Goal: Task Accomplishment & Management: Manage account settings

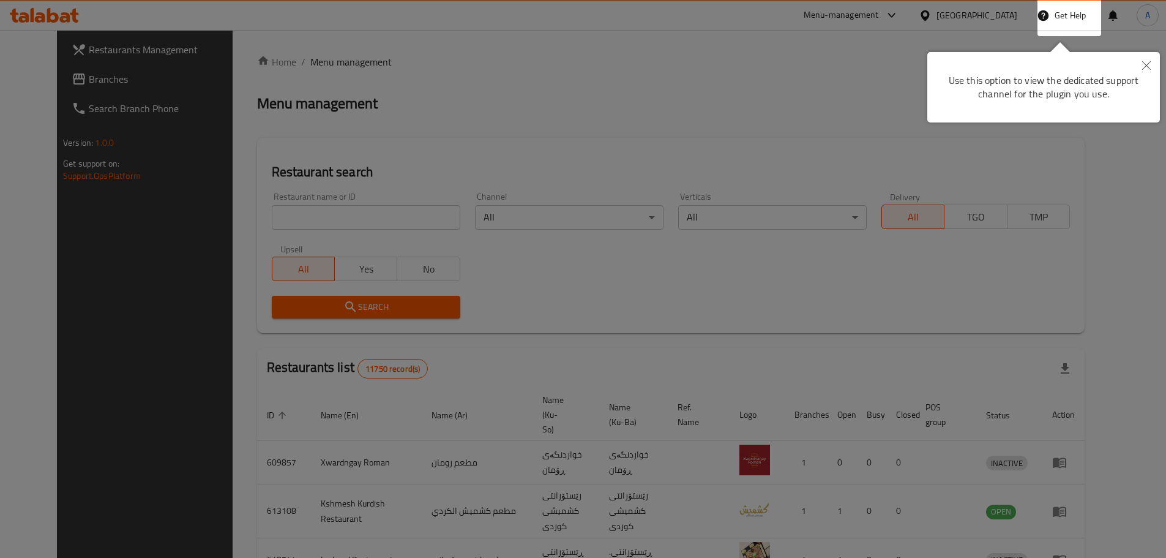
click at [1143, 65] on icon "Close" at bounding box center [1146, 65] width 9 height 9
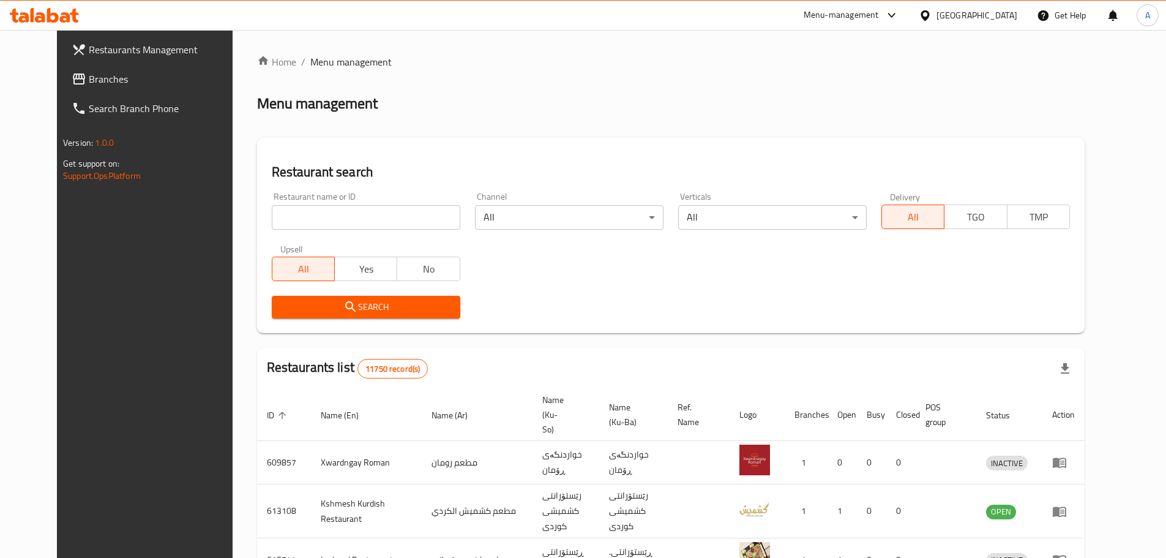
click at [309, 222] on input "search" at bounding box center [366, 217] width 189 height 24
paste input "Muthalajat Adam"
type input "Muthalajat Adam"
click button "Search" at bounding box center [366, 307] width 189 height 23
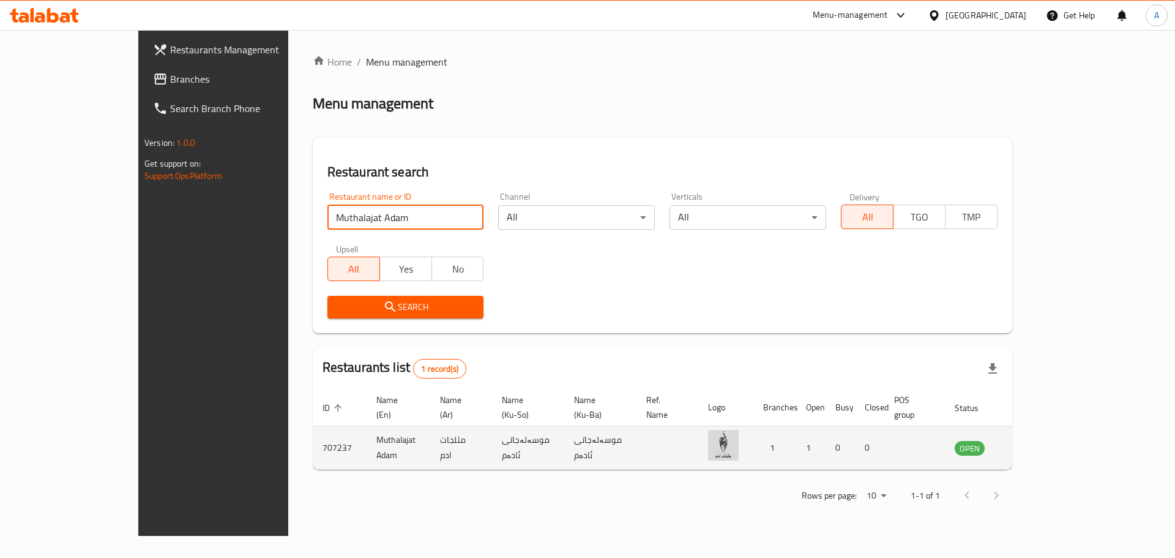
click at [1033, 443] on icon "enhanced table" at bounding box center [1026, 448] width 13 height 10
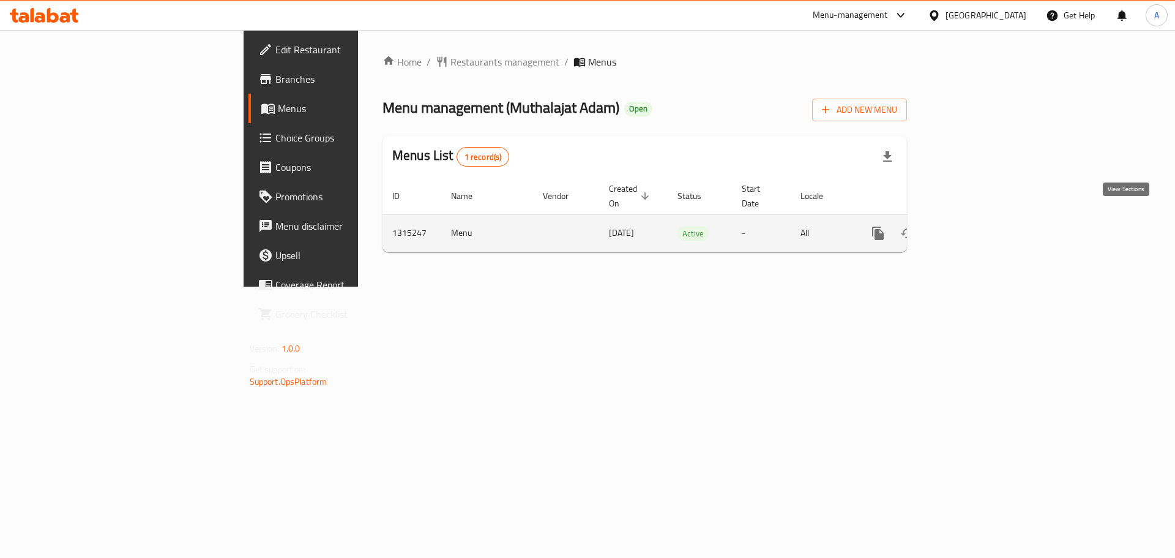
click at [974, 226] on icon "enhanced table" at bounding box center [966, 233] width 15 height 15
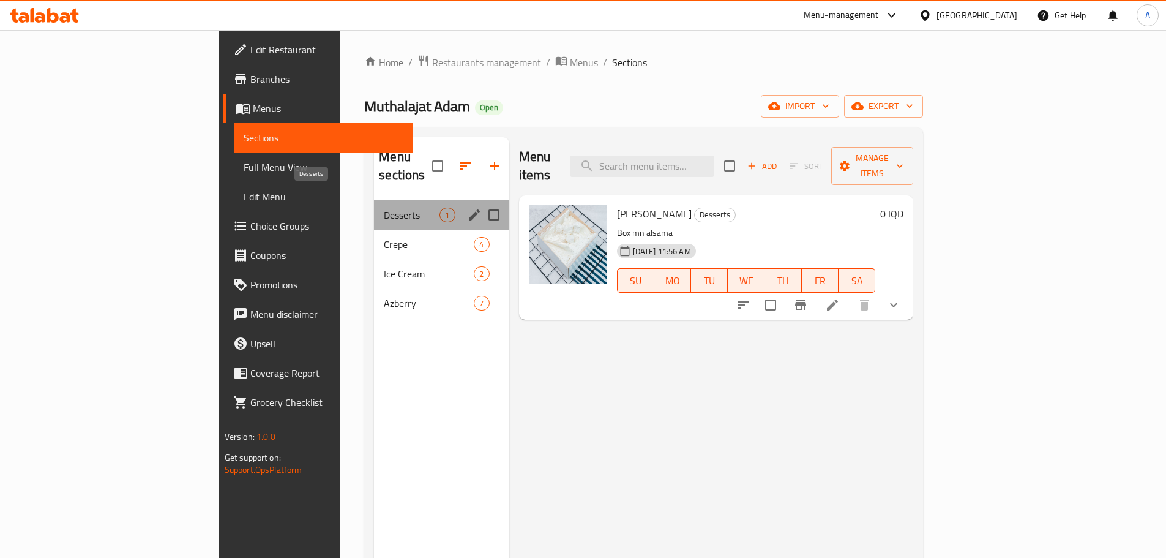
click at [384, 208] on span "Desserts" at bounding box center [412, 215] width 56 height 15
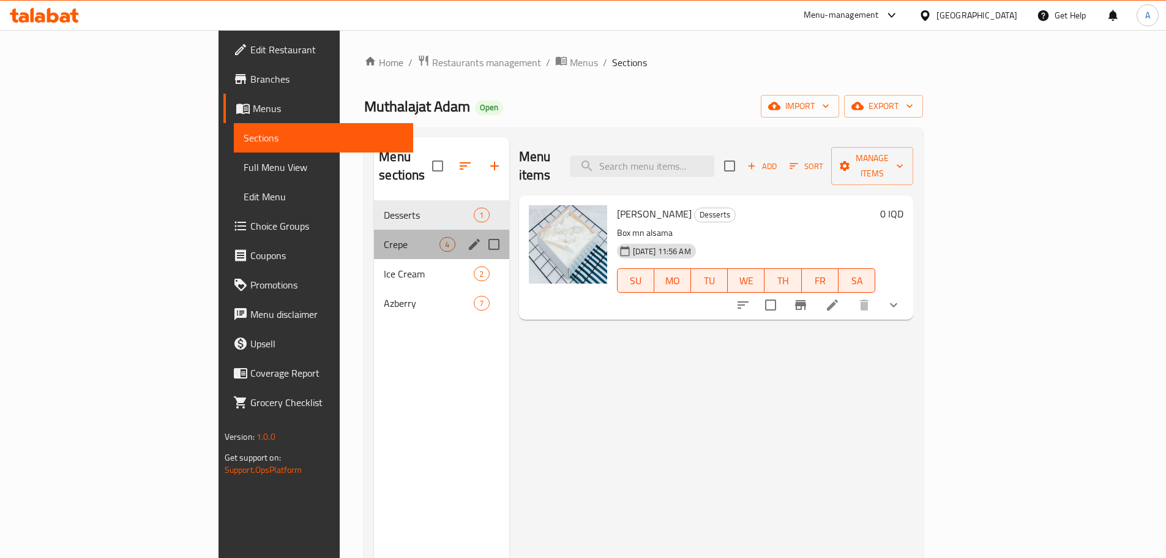
click at [374, 234] on div "Crepe 4" at bounding box center [441, 244] width 135 height 29
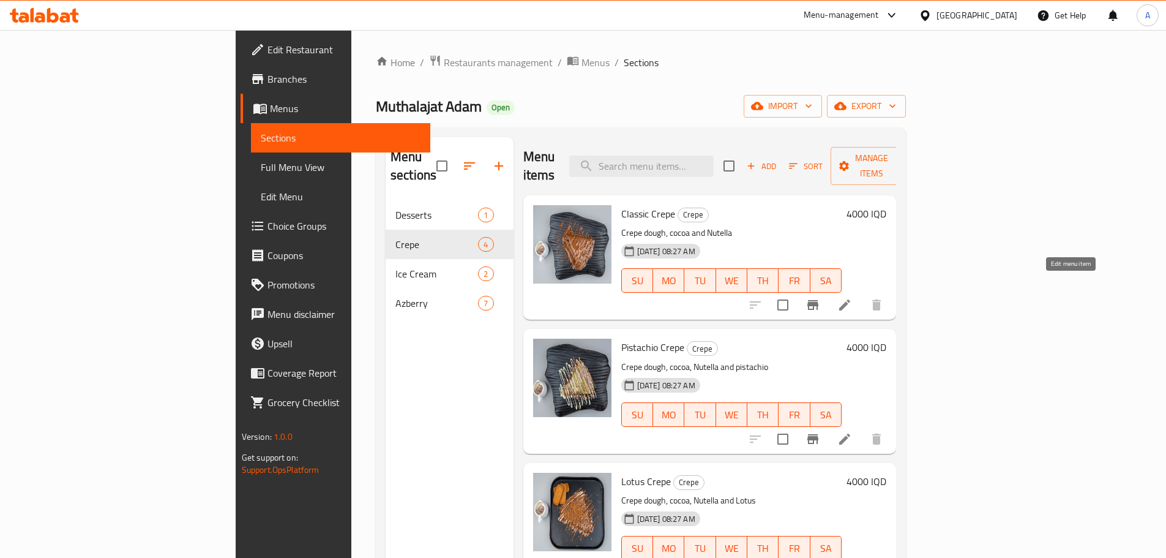
click at [850, 299] on icon at bounding box center [844, 304] width 11 height 11
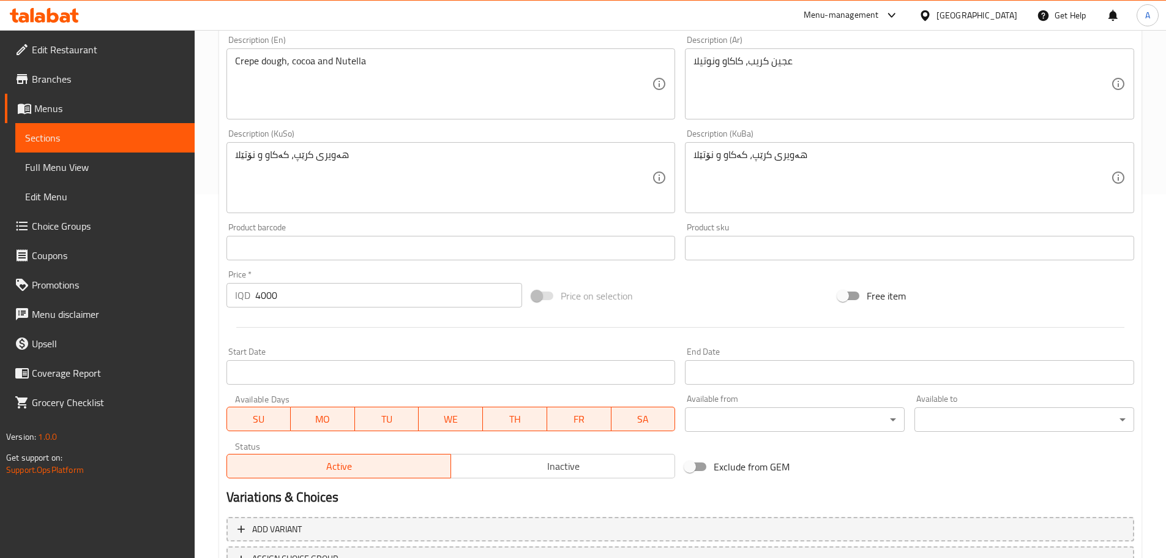
scroll to position [367, 0]
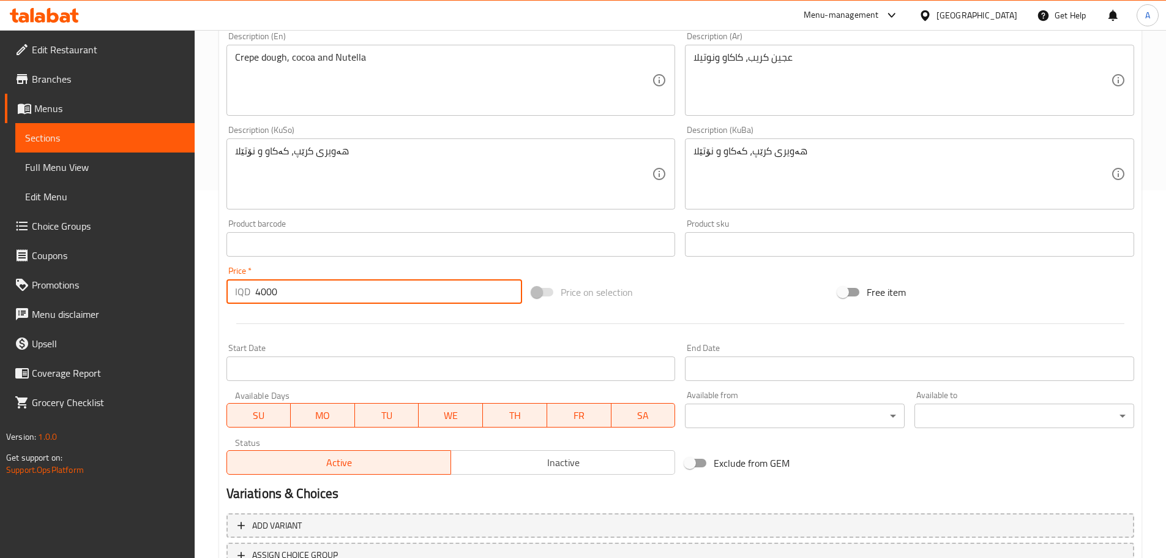
drag, startPoint x: 299, startPoint y: 289, endPoint x: 245, endPoint y: 289, distance: 53.9
click at [245, 289] on div "IQD 4000 Price *" at bounding box center [374, 291] width 296 height 24
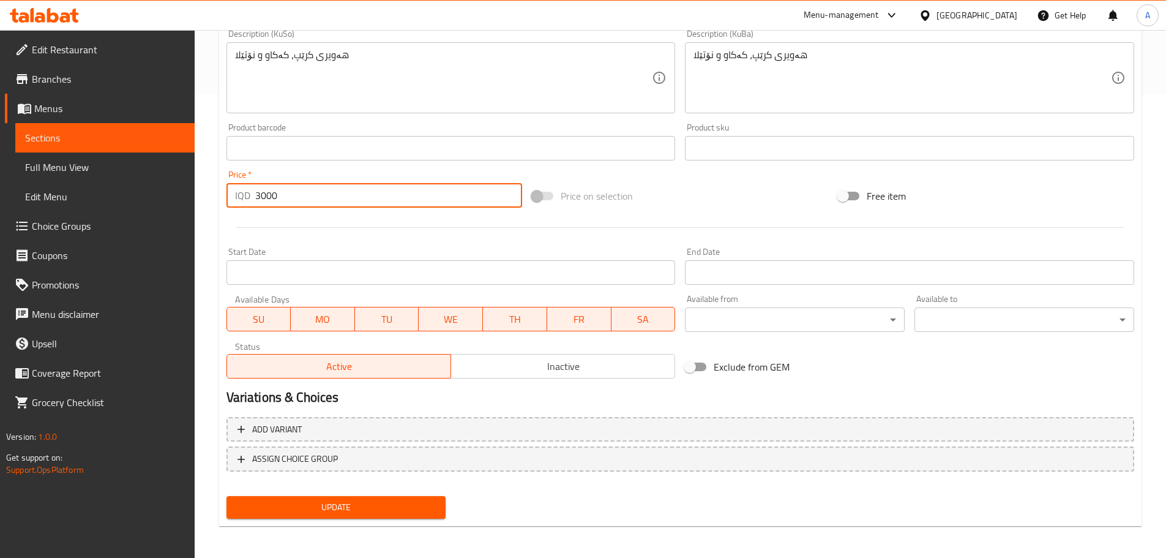
scroll to position [466, 0]
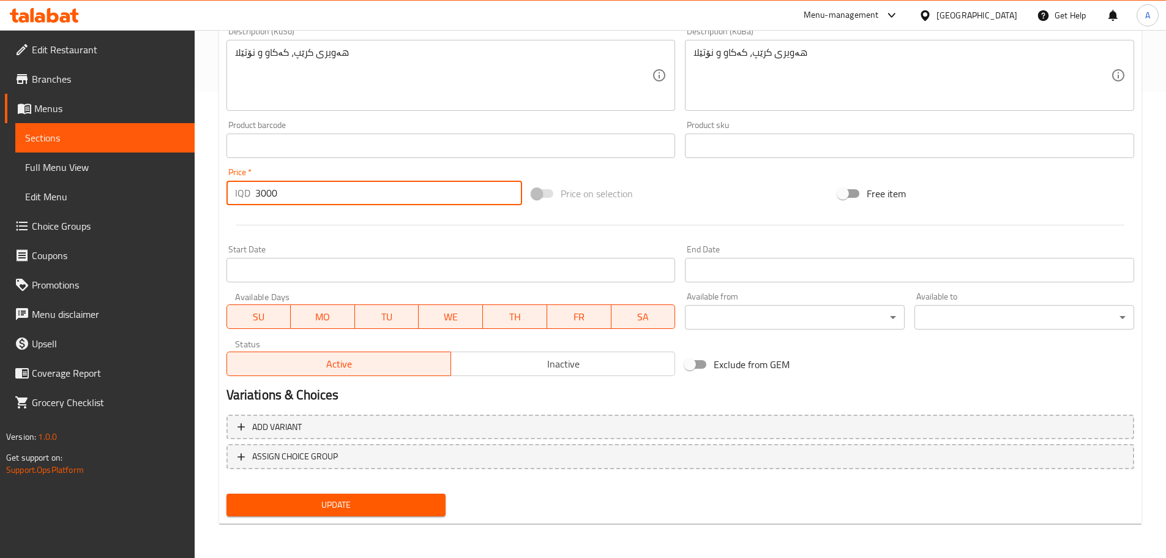
type input "3000"
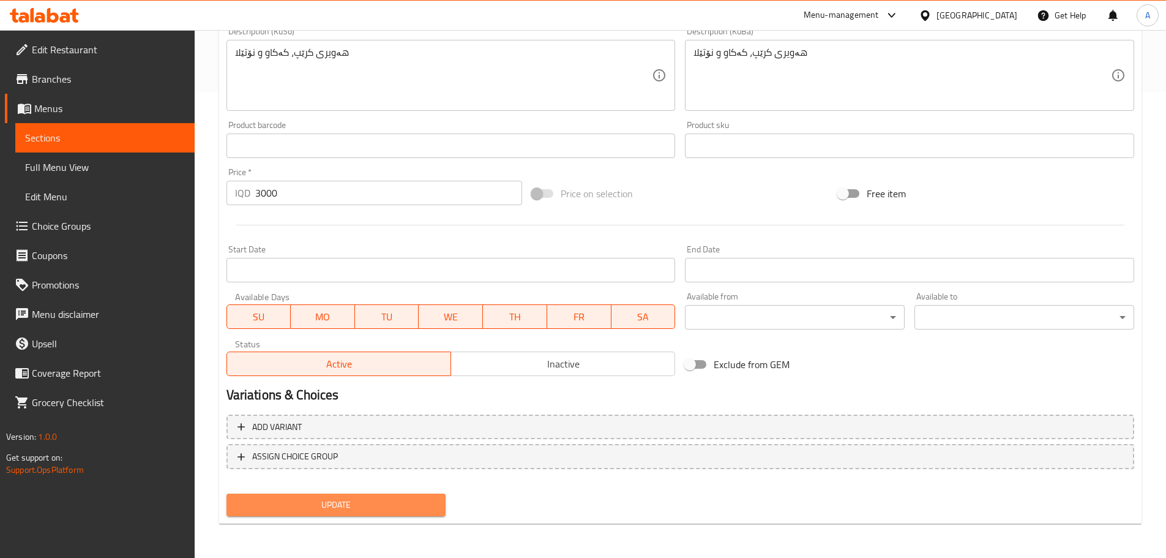
click at [392, 503] on span "Update" at bounding box center [336, 504] width 200 height 15
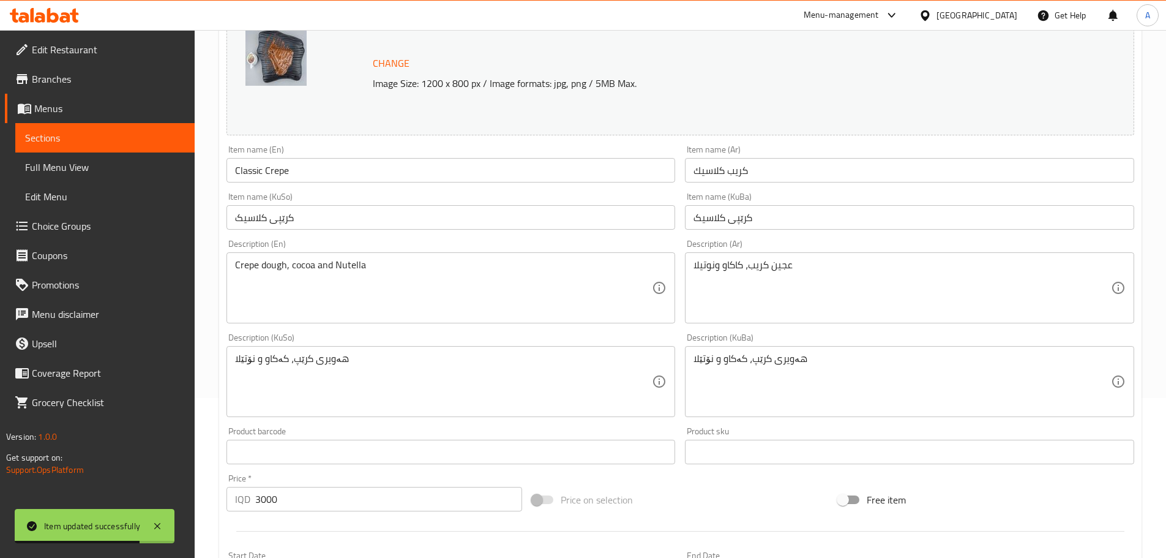
scroll to position [0, 0]
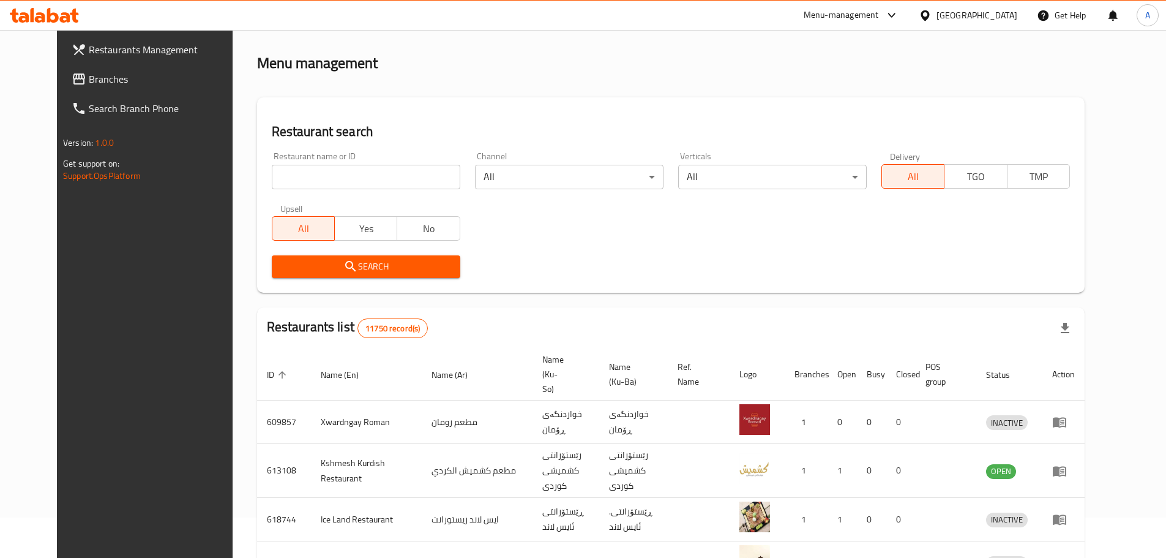
scroll to position [61, 0]
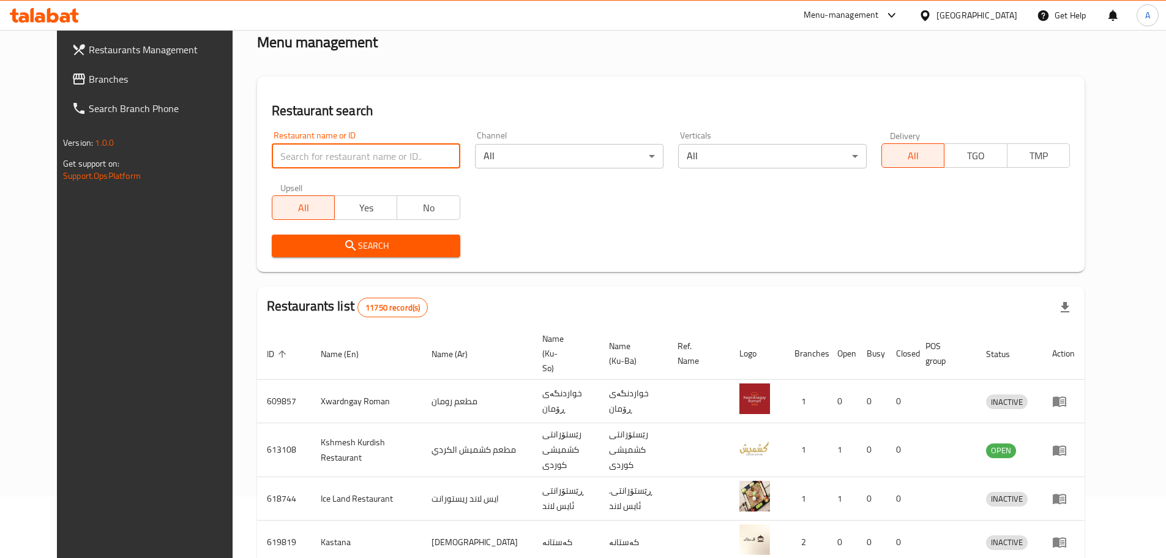
click at [368, 158] on input "search" at bounding box center [366, 156] width 189 height 24
paste input "Muthalajat Adam"
type input "Muthalajat Adam"
click button "Search" at bounding box center [366, 245] width 189 height 23
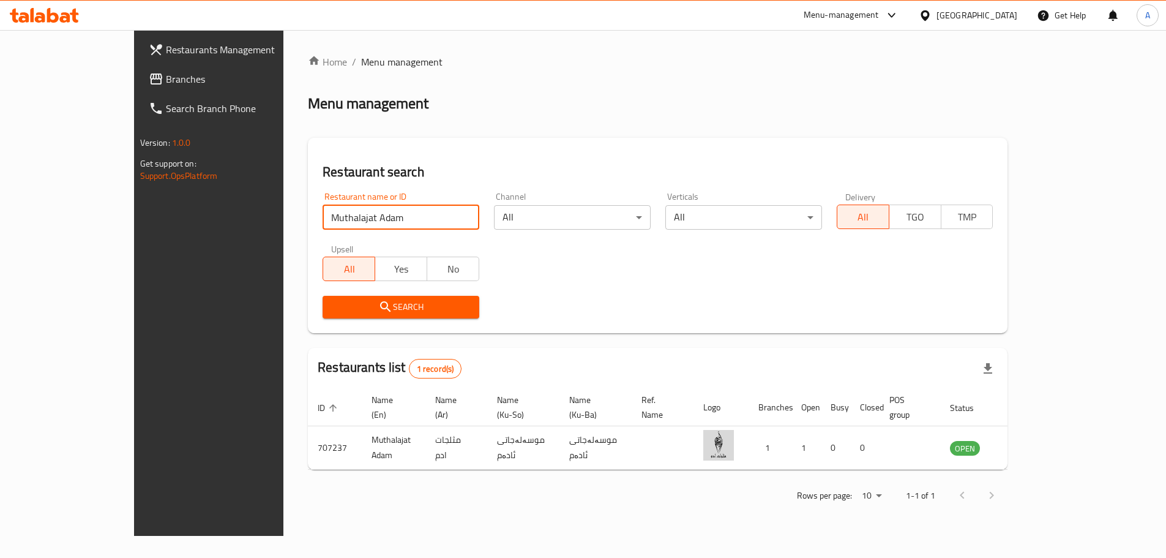
scroll to position [0, 0]
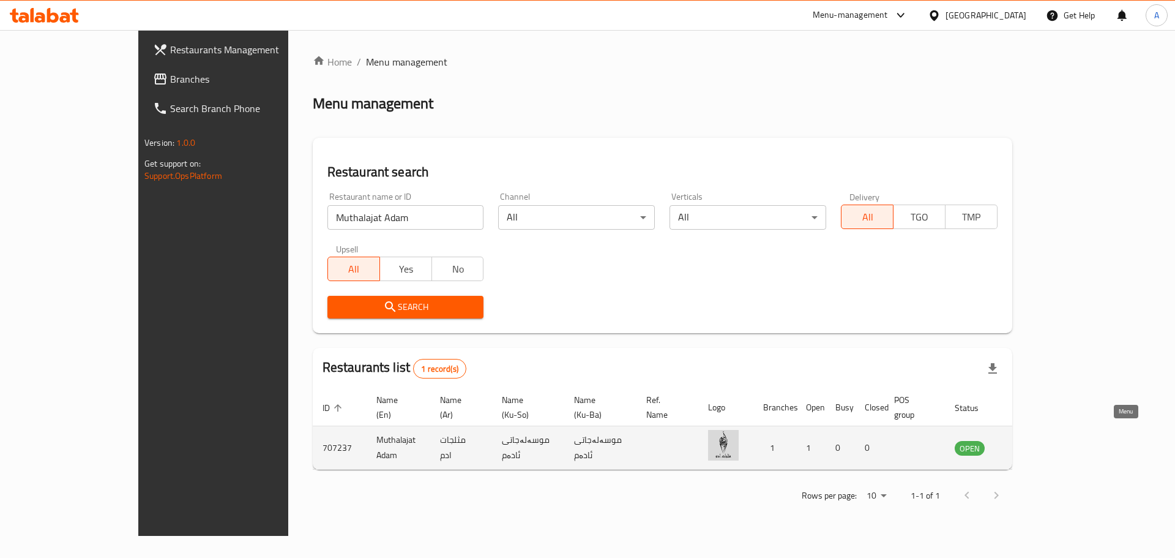
click at [1034, 440] on icon "enhanced table" at bounding box center [1026, 447] width 15 height 15
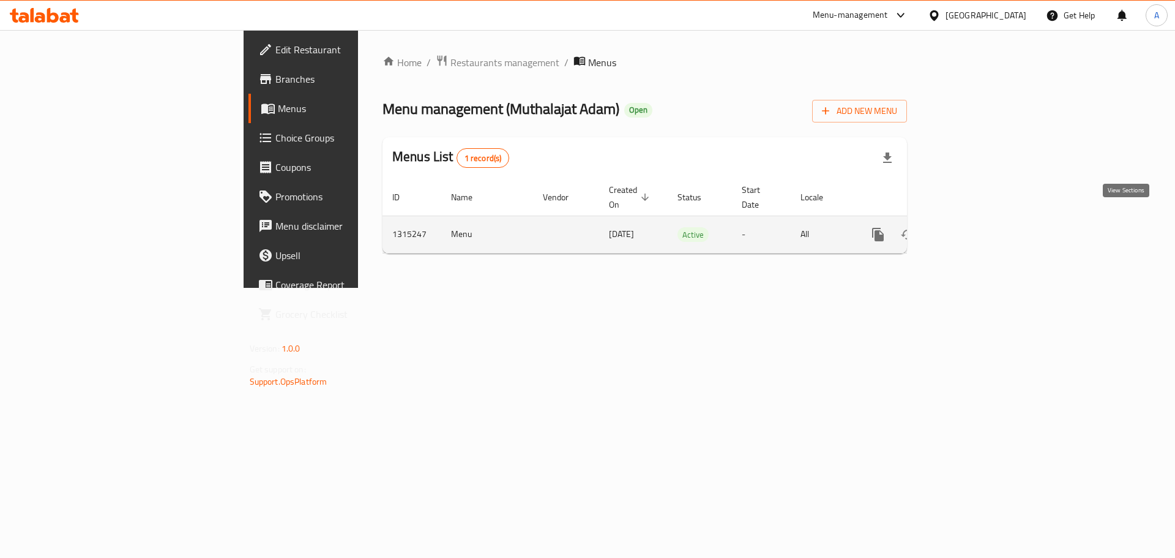
click at [972, 229] on icon "enhanced table" at bounding box center [966, 234] width 11 height 11
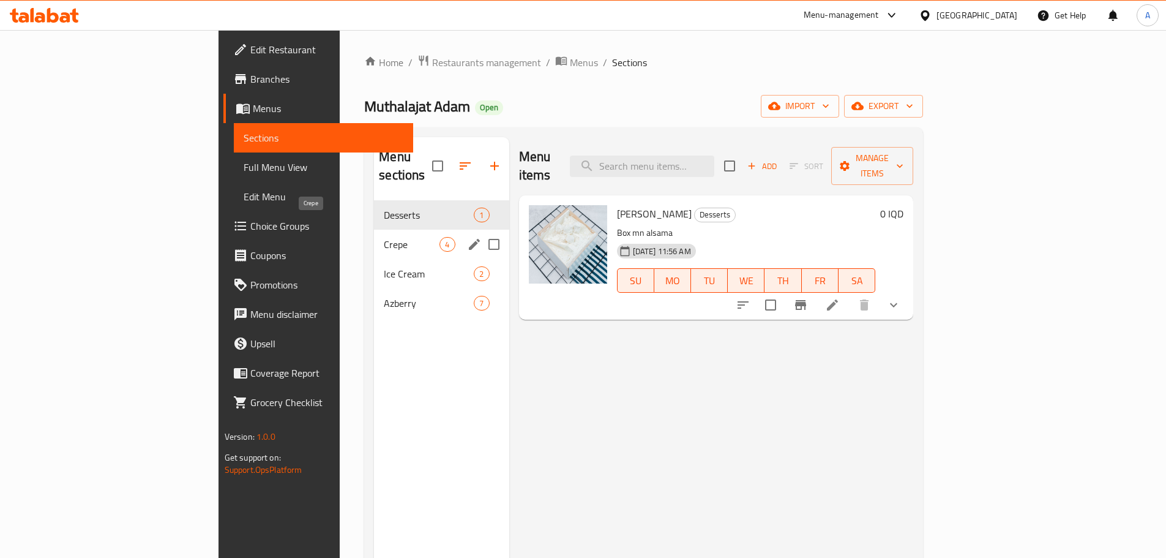
click at [384, 237] on span "Crepe" at bounding box center [412, 244] width 56 height 15
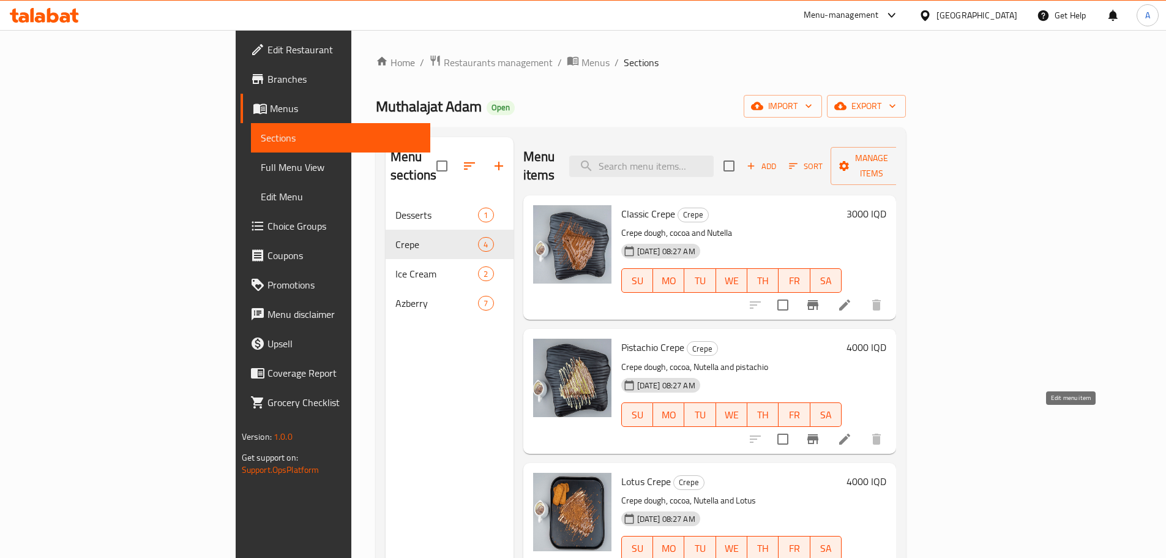
click at [852, 432] on icon at bounding box center [844, 439] width 15 height 15
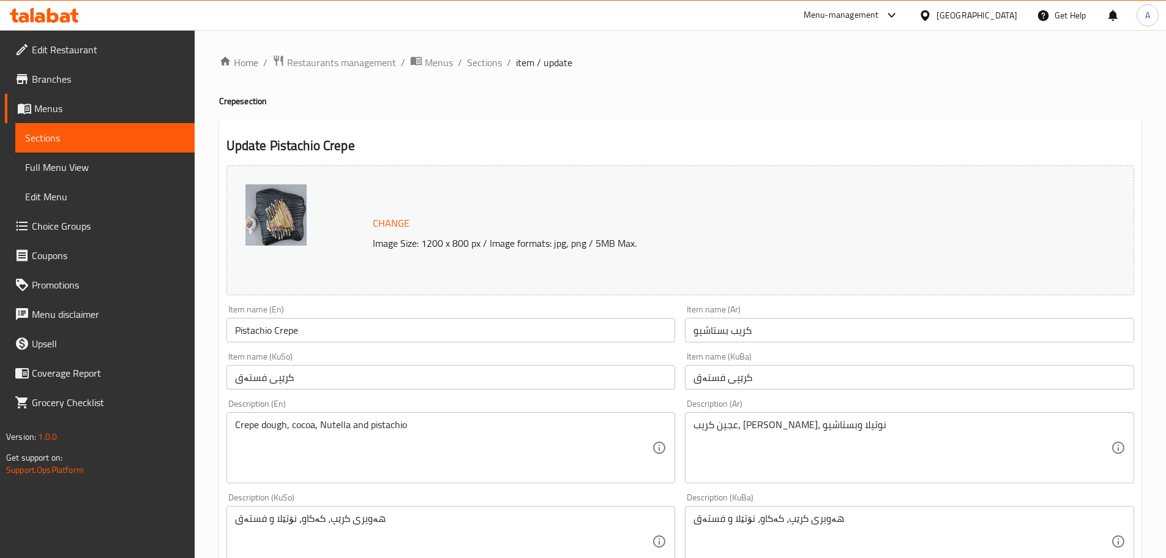
click at [526, 63] on span "item / update" at bounding box center [544, 62] width 56 height 15
click at [483, 62] on span "Sections" at bounding box center [484, 62] width 35 height 15
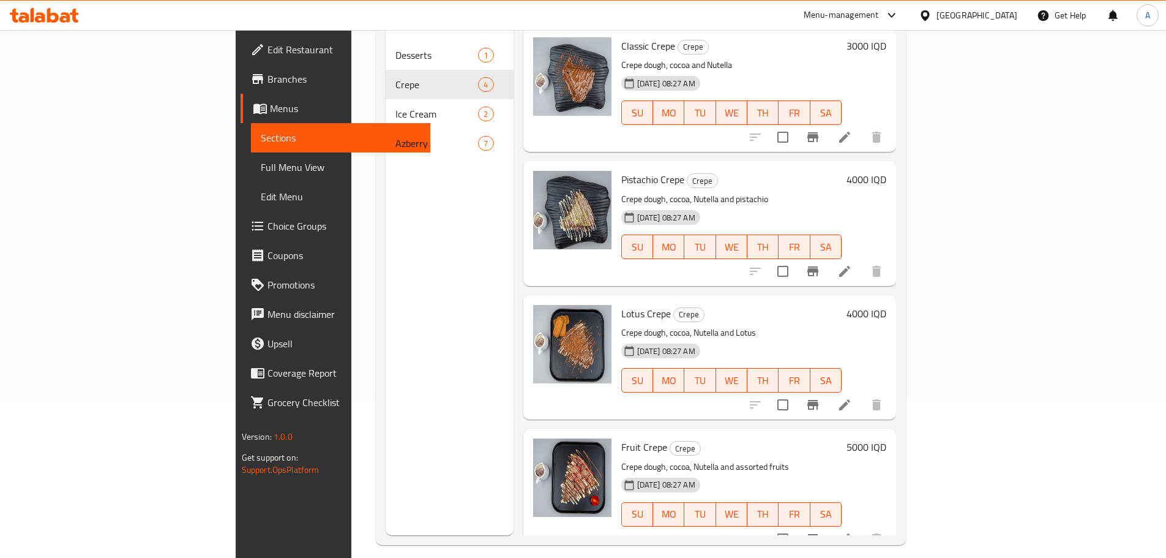
scroll to position [171, 0]
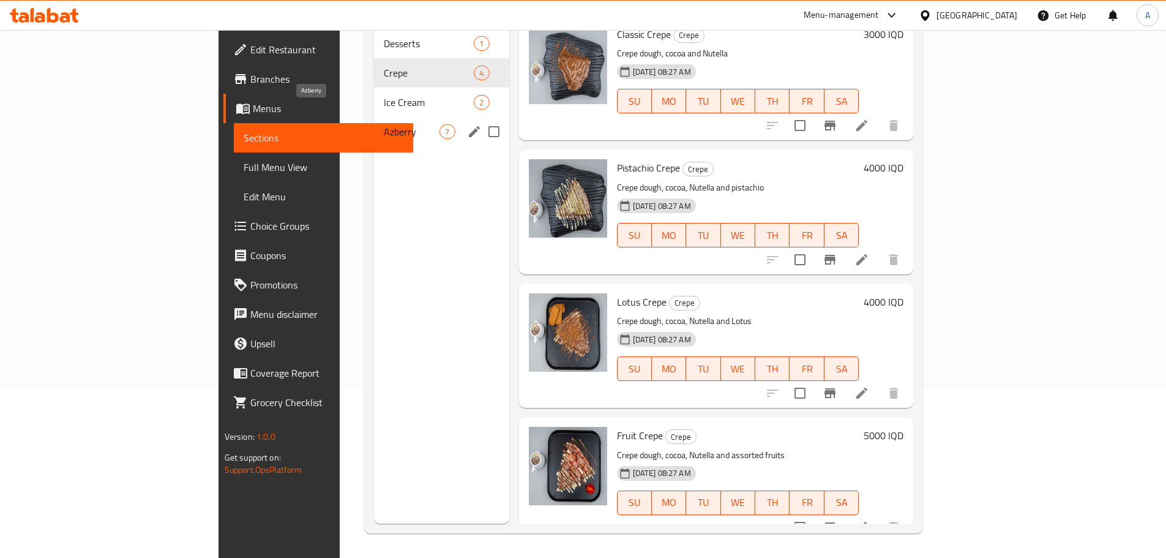
click at [384, 124] on span "Azberry" at bounding box center [412, 131] width 56 height 15
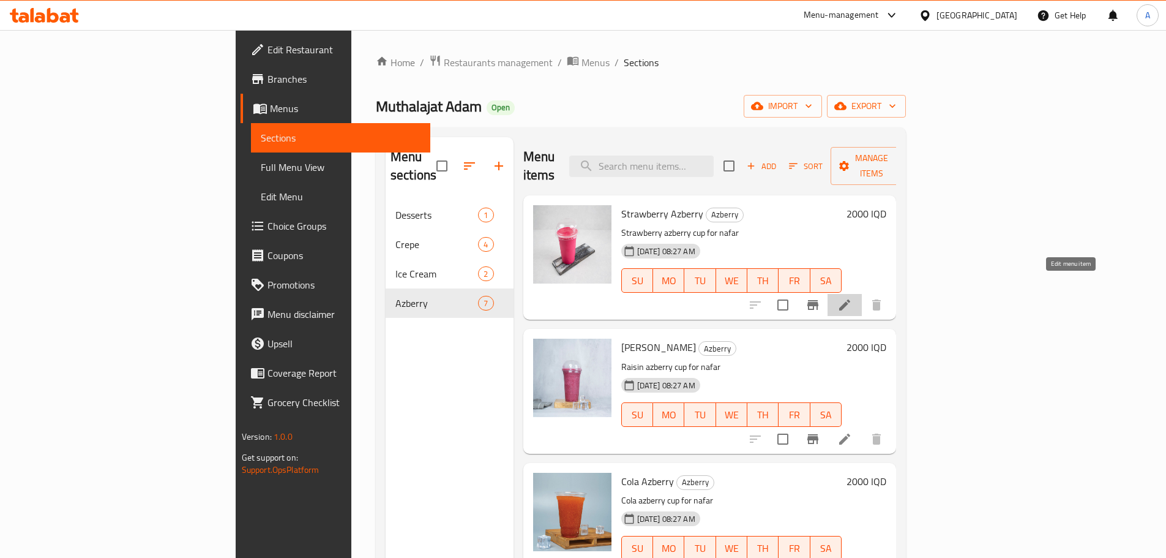
click at [850, 299] on icon at bounding box center [844, 304] width 11 height 11
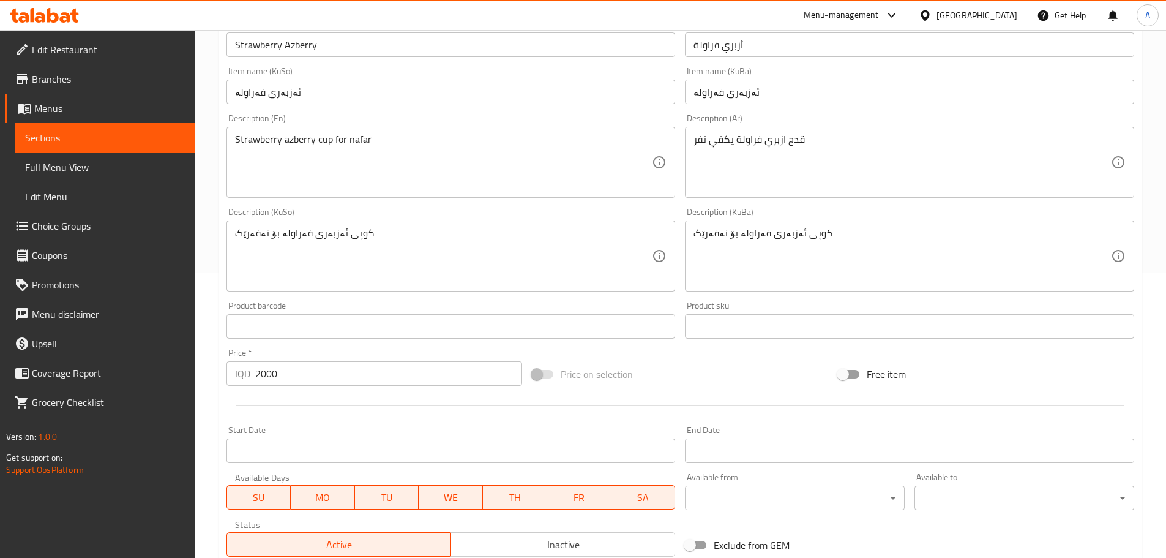
scroll to position [306, 0]
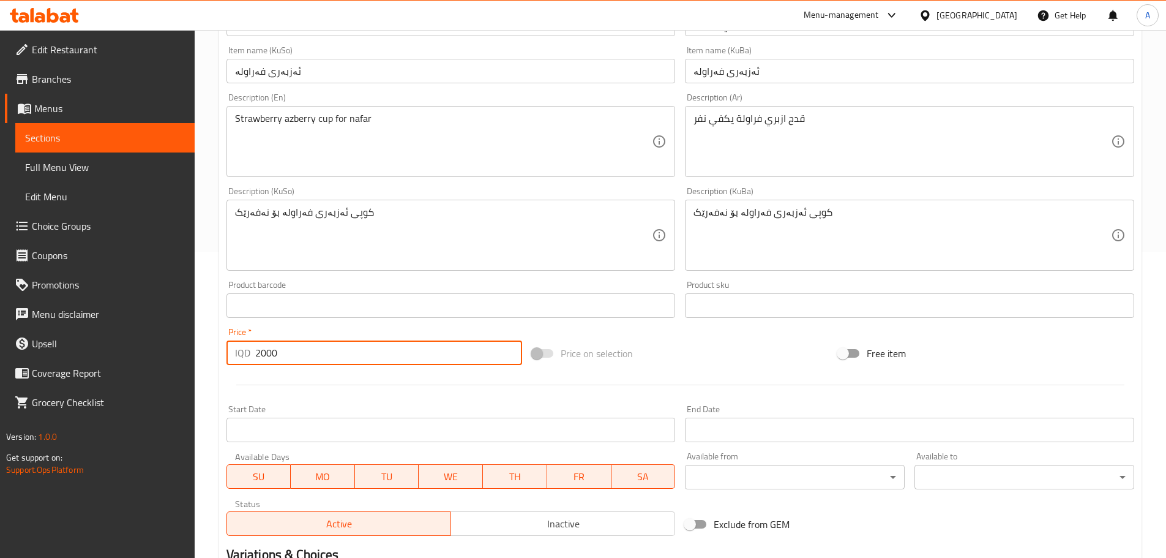
drag, startPoint x: 304, startPoint y: 351, endPoint x: 250, endPoint y: 354, distance: 53.3
click at [251, 354] on div "IQD 2000 Price *" at bounding box center [374, 352] width 296 height 24
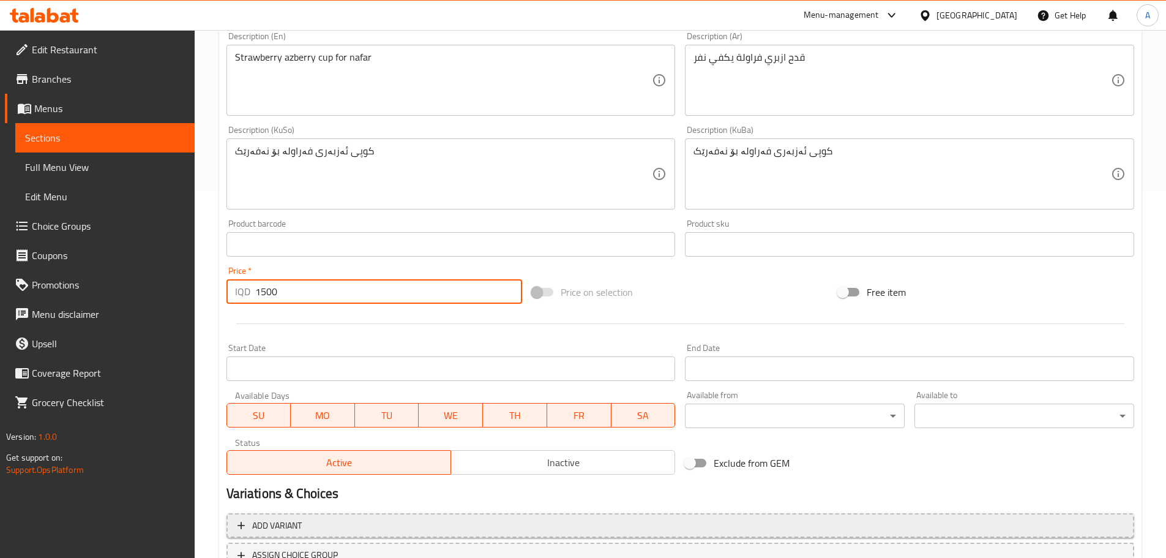
scroll to position [466, 0]
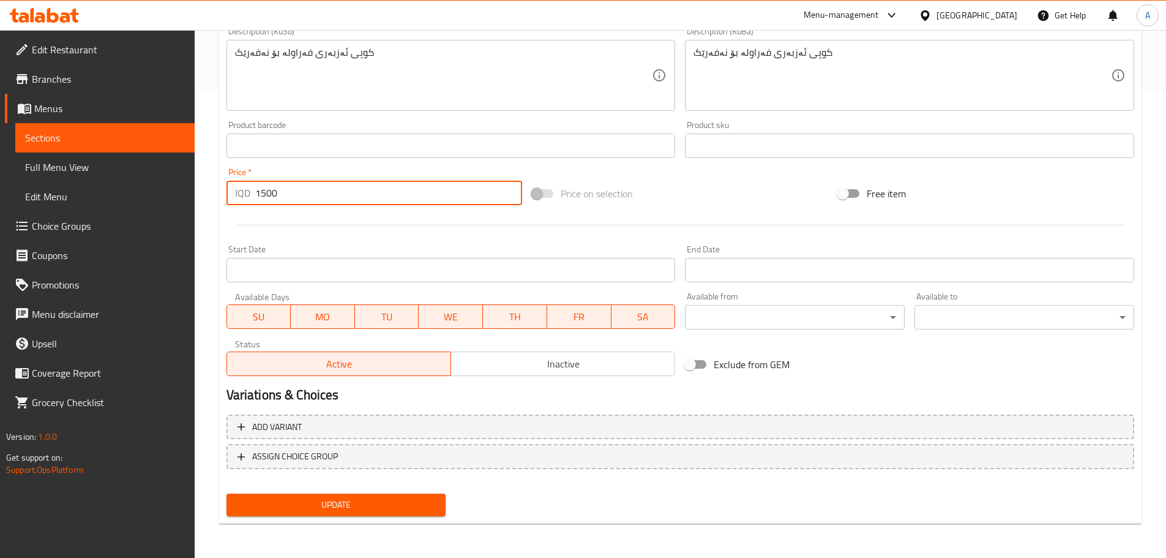
type input "1500"
click at [357, 506] on span "Update" at bounding box center [336, 504] width 200 height 15
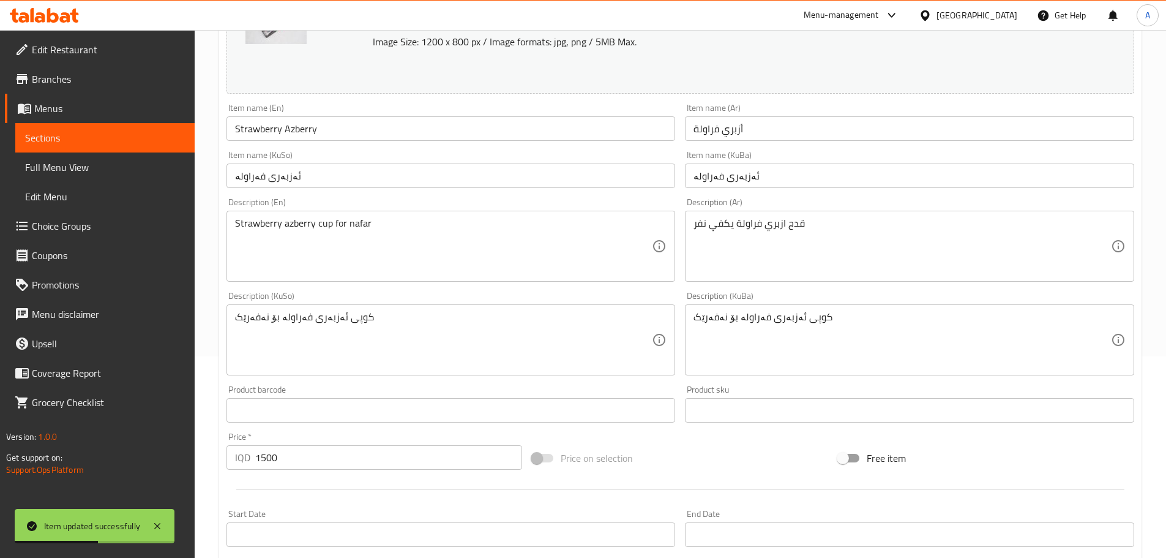
scroll to position [0, 0]
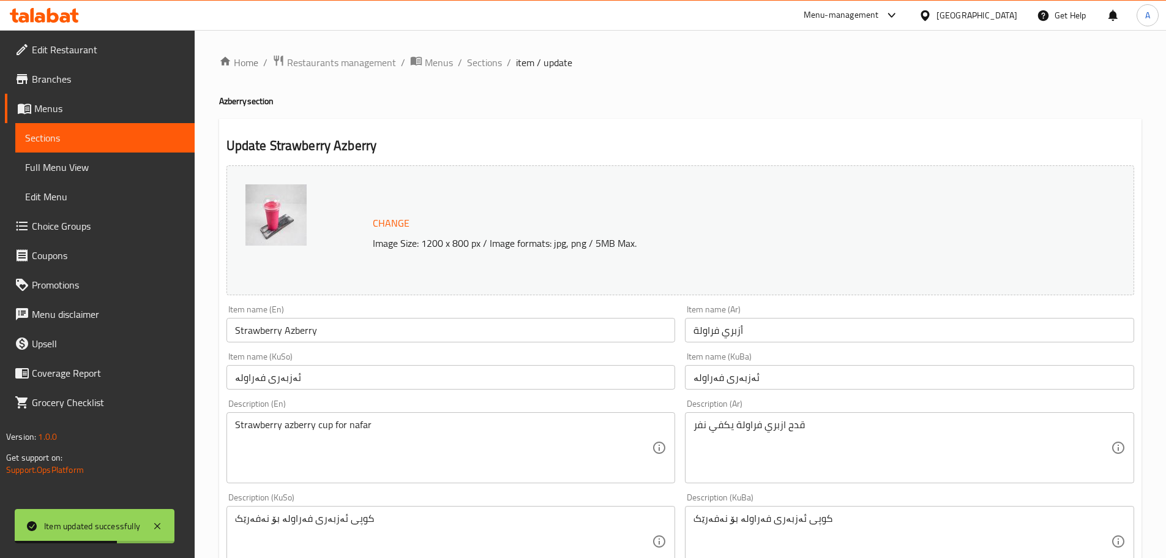
drag, startPoint x: 484, startPoint y: 65, endPoint x: 482, endPoint y: 74, distance: 9.4
click at [484, 65] on span "Sections" at bounding box center [484, 62] width 35 height 15
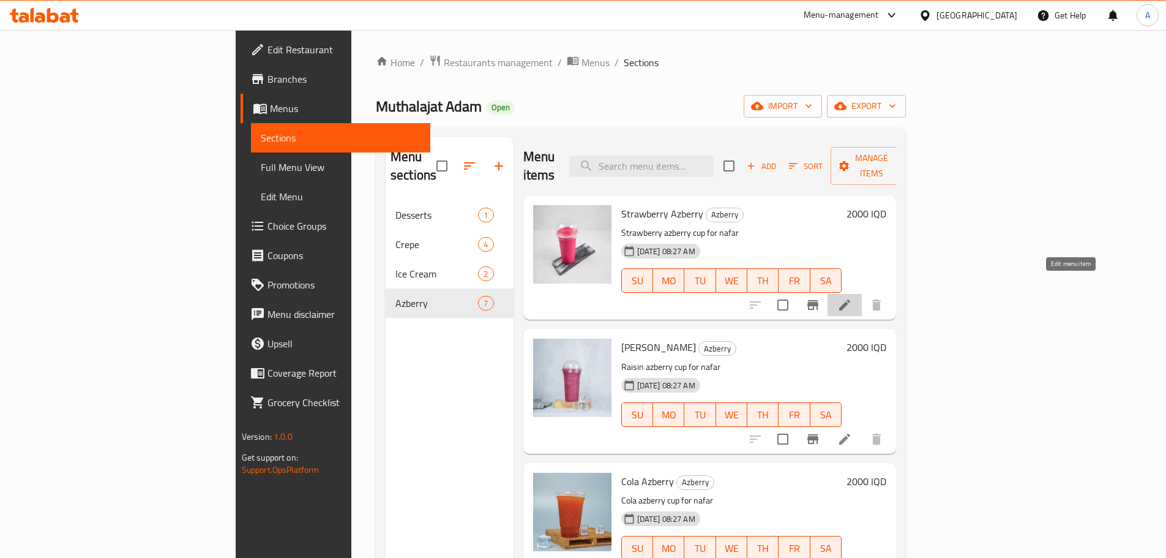
click at [852, 297] on icon at bounding box center [844, 304] width 15 height 15
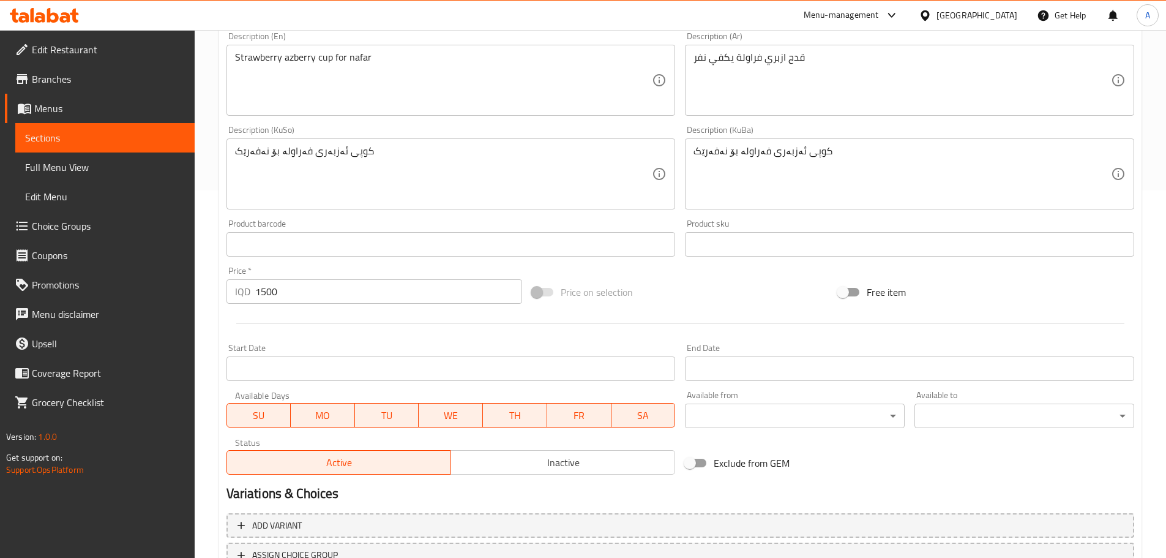
scroll to position [466, 0]
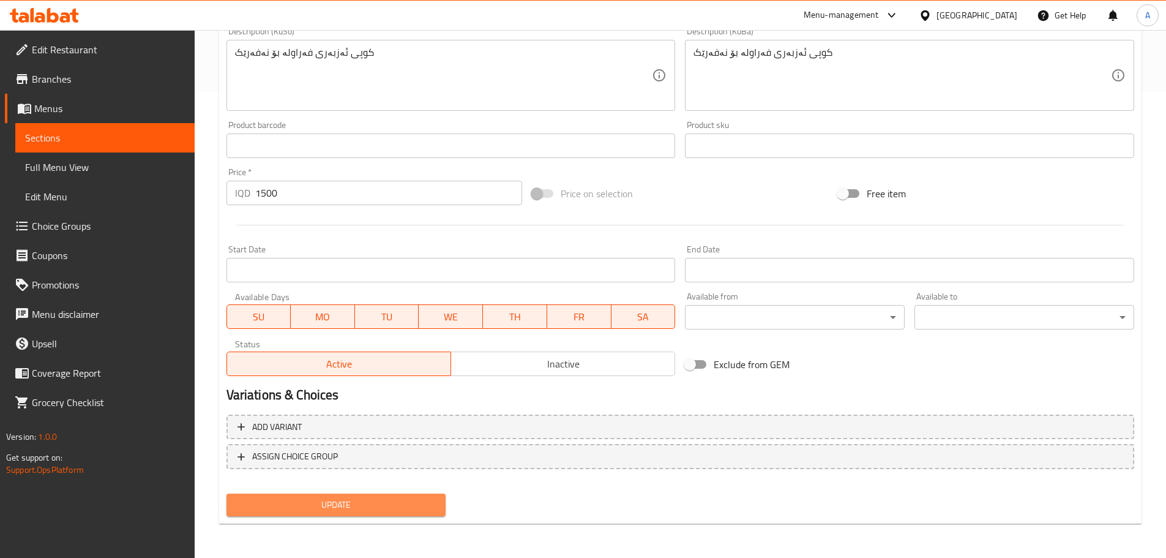
click at [330, 504] on span "Update" at bounding box center [336, 504] width 200 height 15
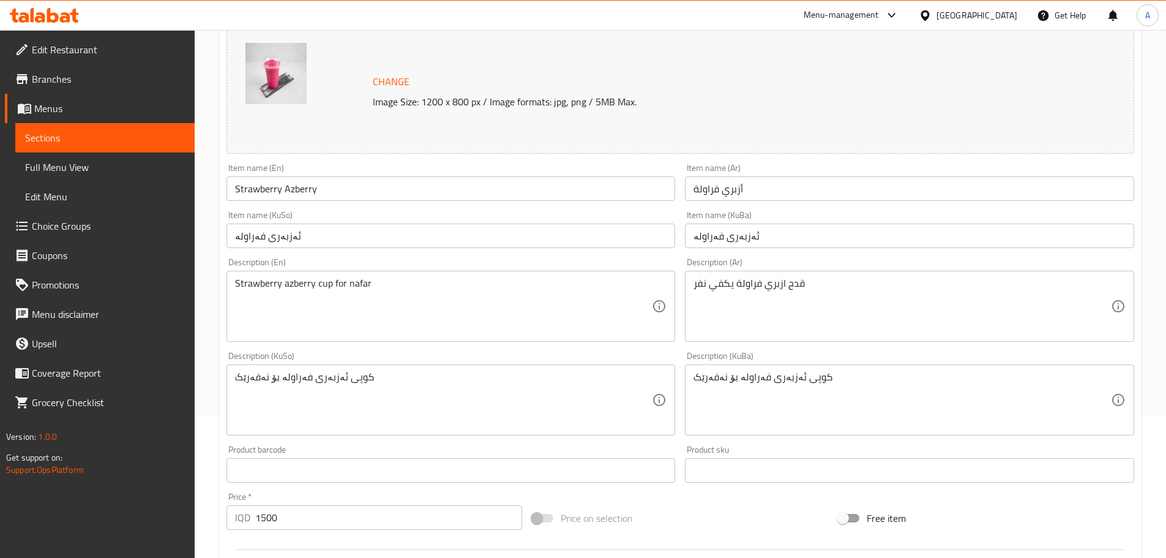
scroll to position [0, 0]
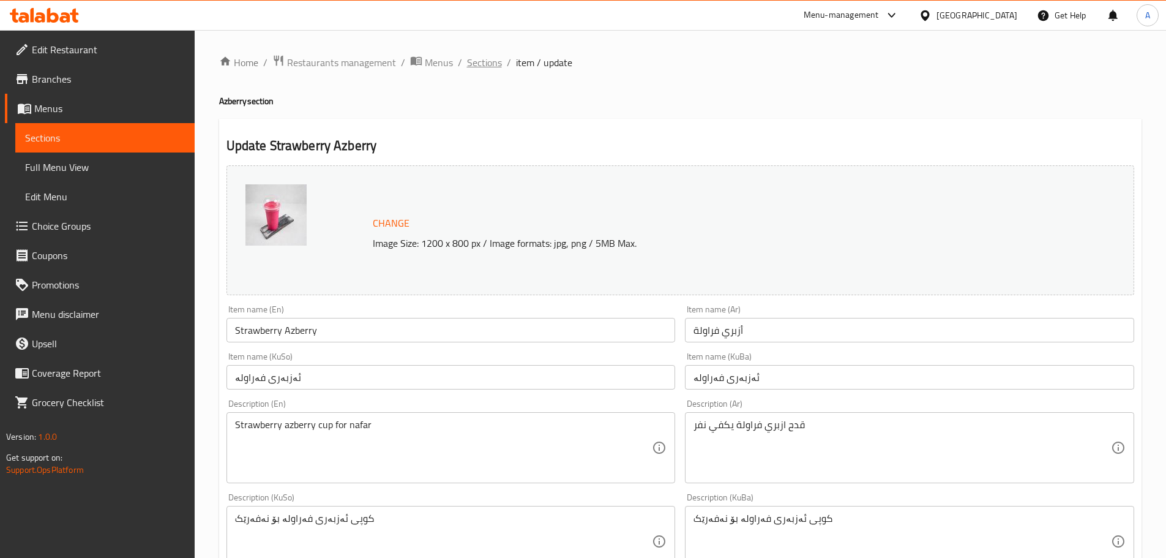
click at [485, 61] on span "Sections" at bounding box center [484, 62] width 35 height 15
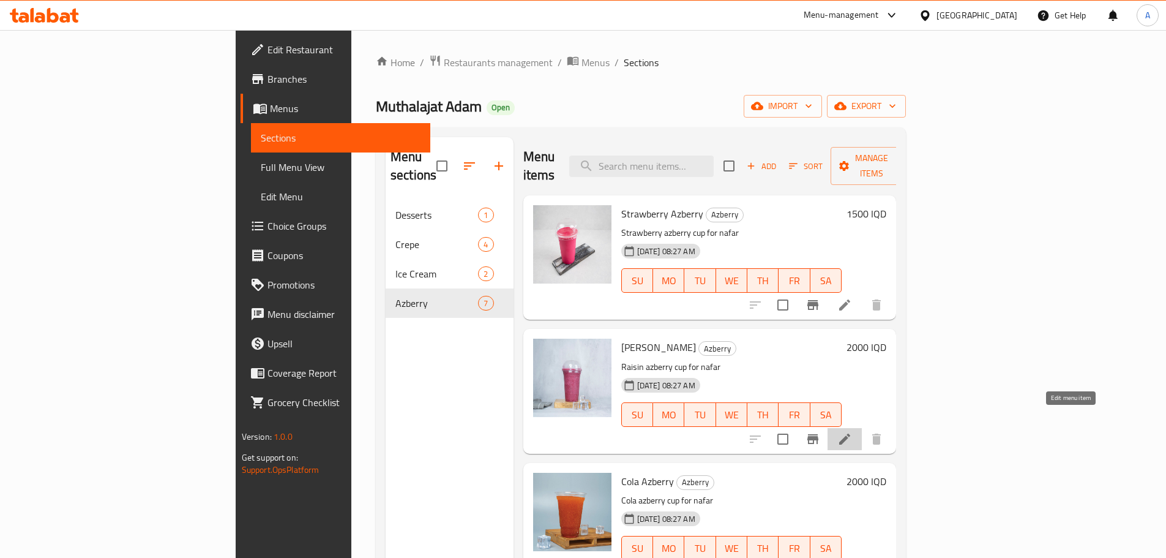
click at [852, 432] on icon at bounding box center [844, 439] width 15 height 15
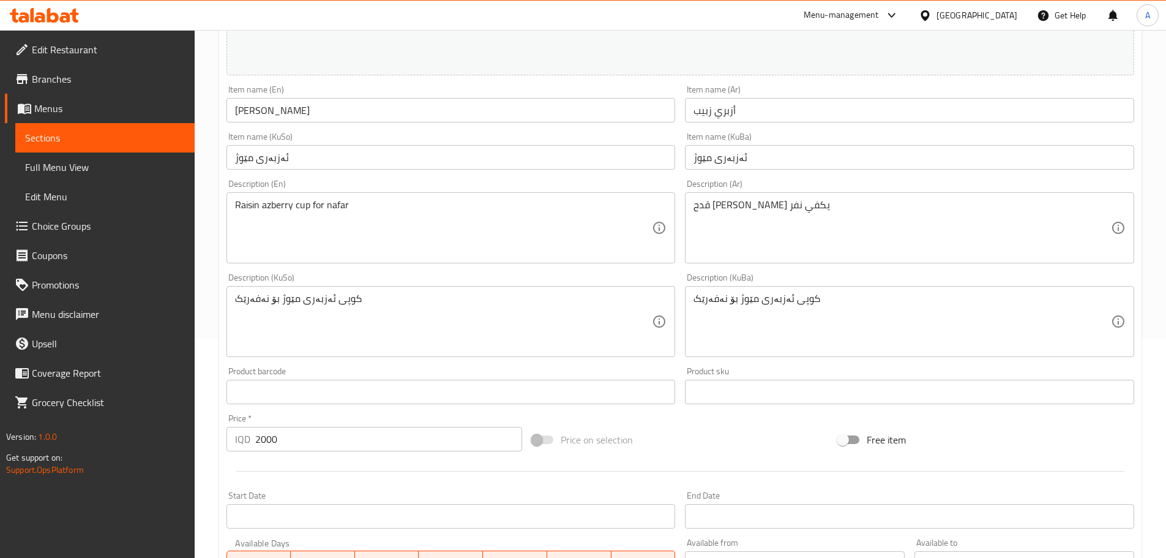
scroll to position [245, 0]
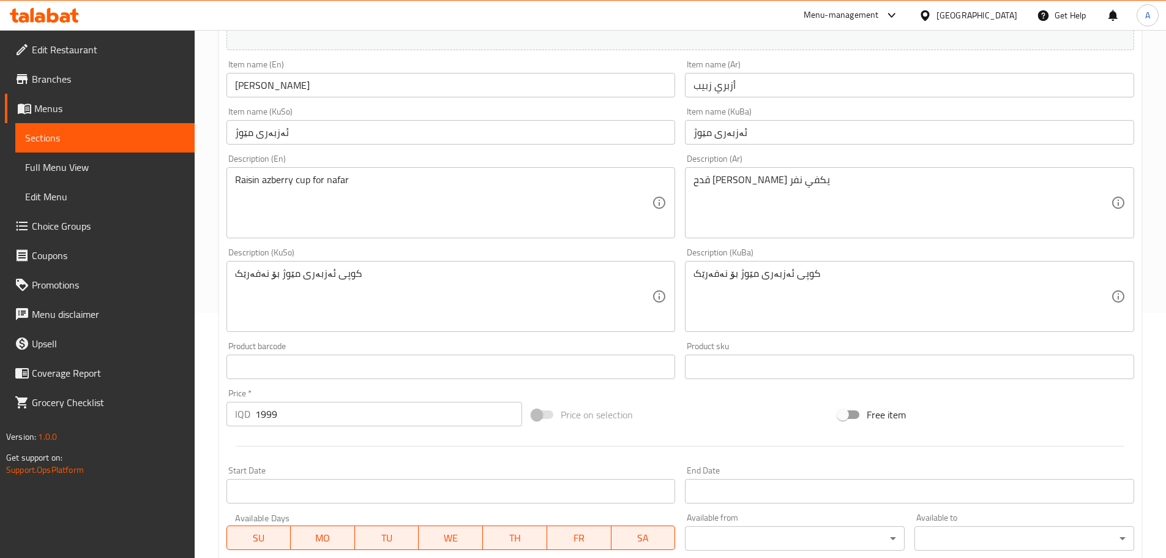
click at [510, 420] on input "1999" at bounding box center [388, 414] width 267 height 24
click at [509, 420] on input "1998" at bounding box center [388, 414] width 267 height 24
click at [509, 420] on input "1997" at bounding box center [388, 414] width 267 height 24
click at [509, 420] on input "1996" at bounding box center [388, 414] width 267 height 24
click at [509, 420] on input "1995" at bounding box center [388, 414] width 267 height 24
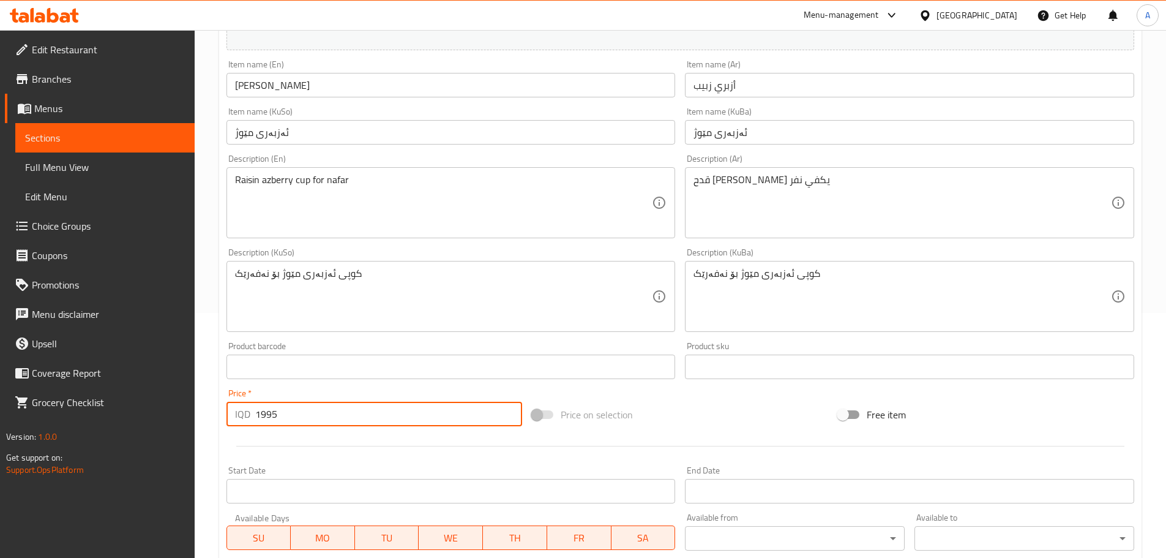
drag, startPoint x: 340, startPoint y: 403, endPoint x: 331, endPoint y: 405, distance: 9.9
click at [338, 404] on input "1995" at bounding box center [388, 414] width 267 height 24
click at [321, 409] on input "1995" at bounding box center [388, 414] width 267 height 24
click at [318, 409] on input "1995" at bounding box center [388, 414] width 267 height 24
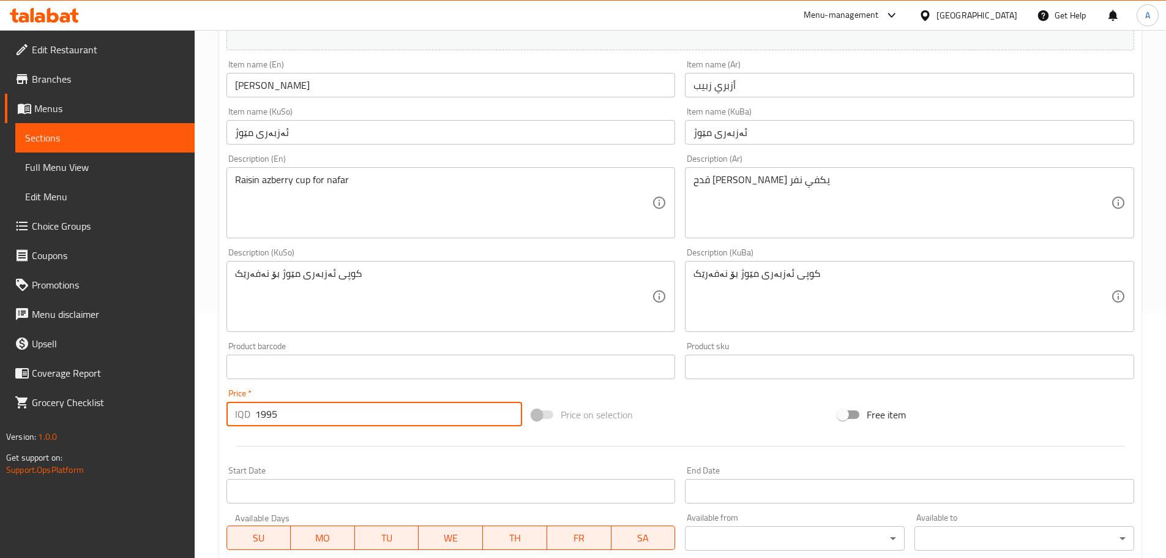
click at [319, 409] on input "1995" at bounding box center [388, 414] width 267 height 24
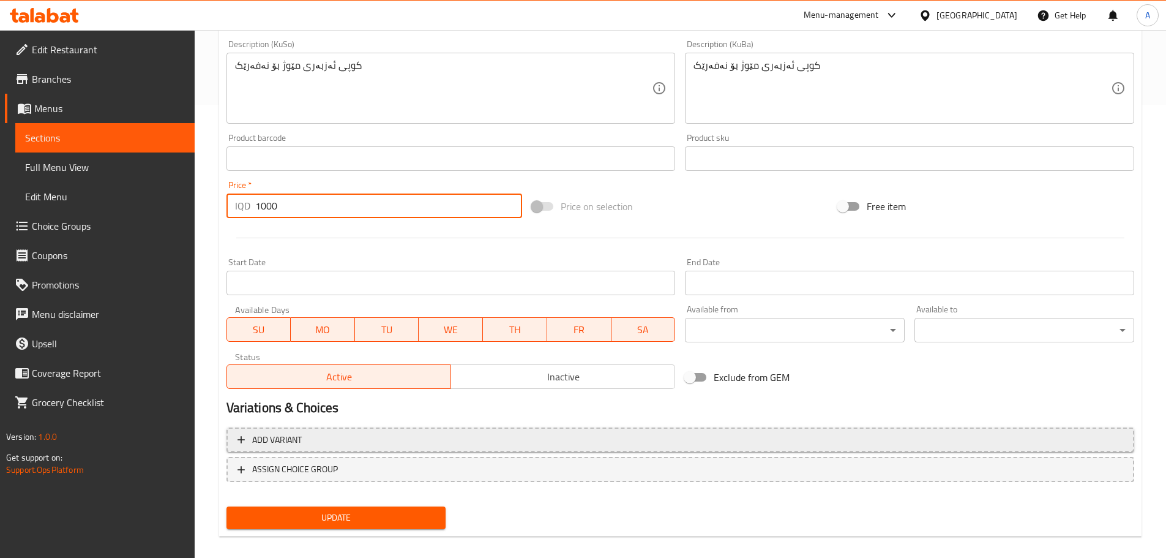
scroll to position [466, 0]
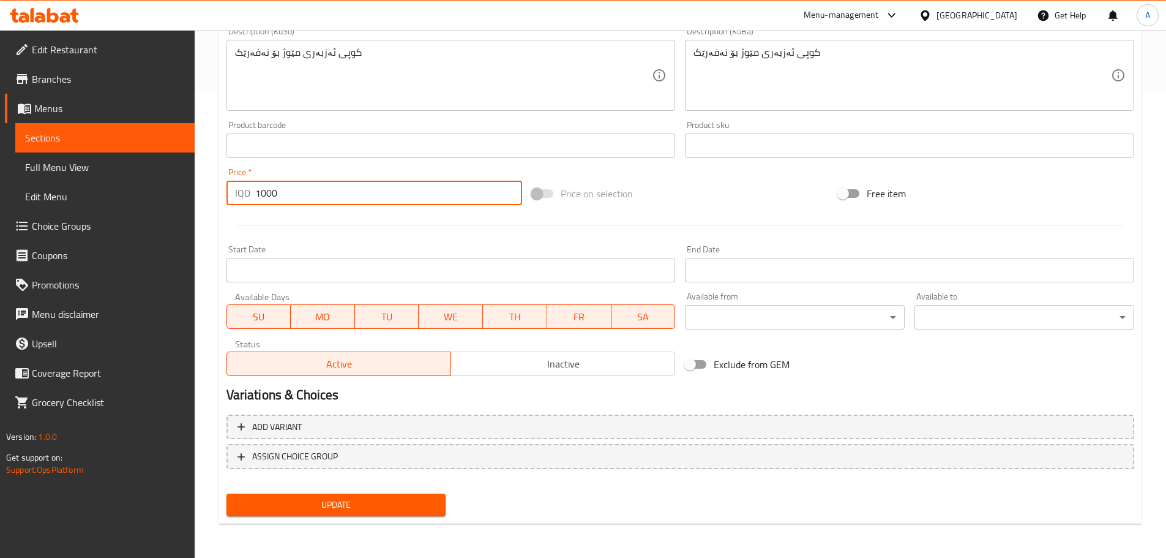
type input "1000"
click at [402, 506] on span "Update" at bounding box center [336, 504] width 200 height 15
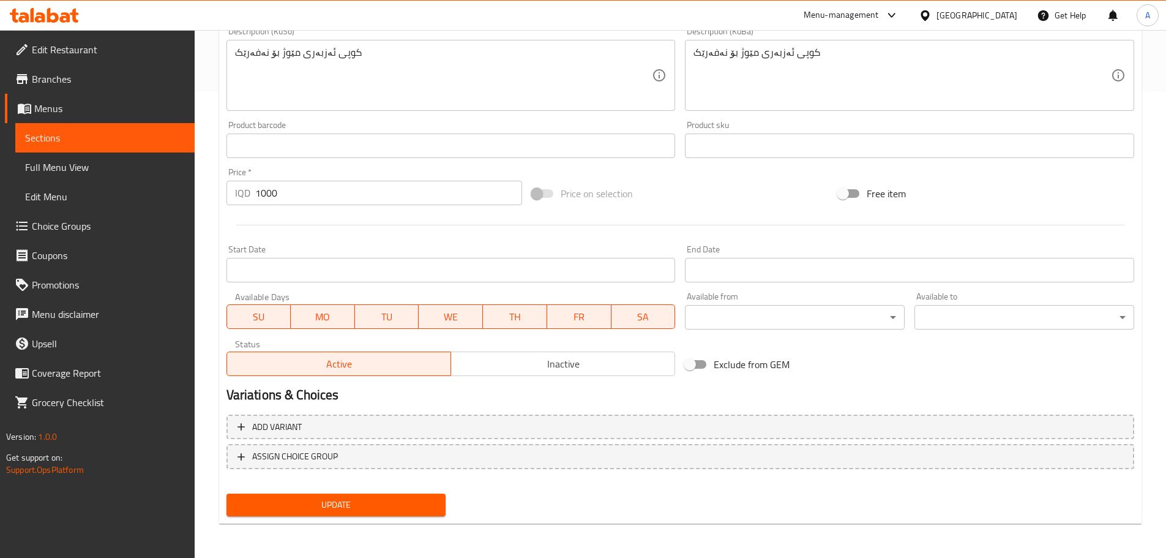
click at [365, 504] on span "Update" at bounding box center [336, 504] width 200 height 15
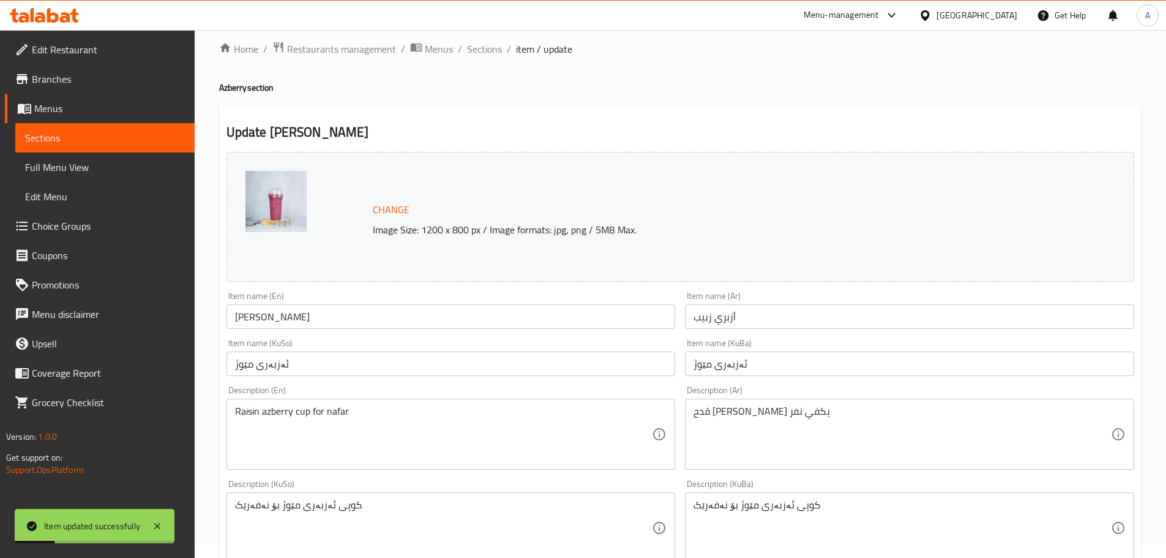
scroll to position [0, 0]
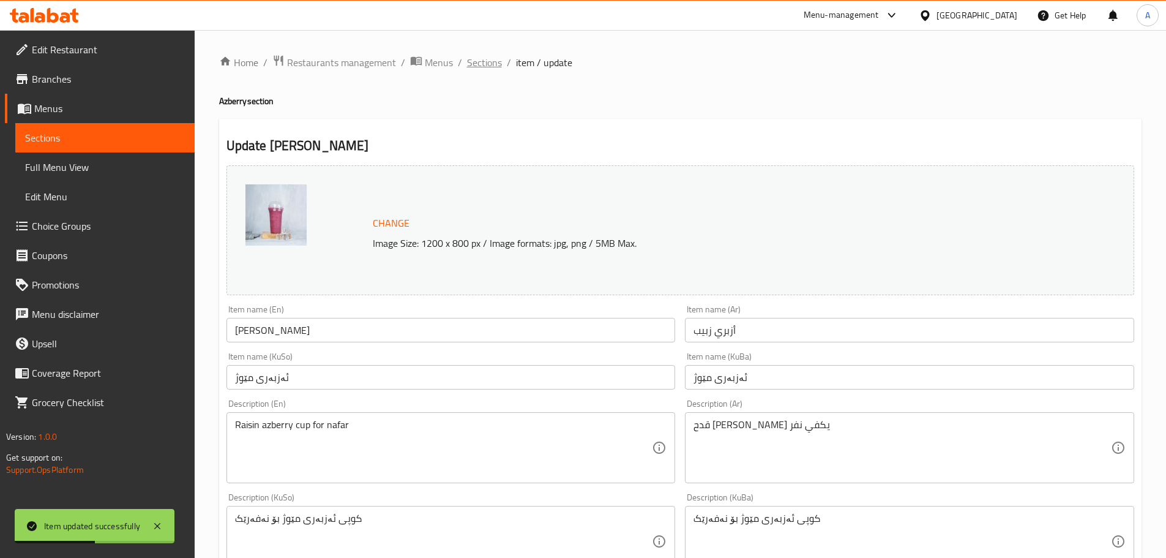
click at [488, 59] on span "Sections" at bounding box center [484, 62] width 35 height 15
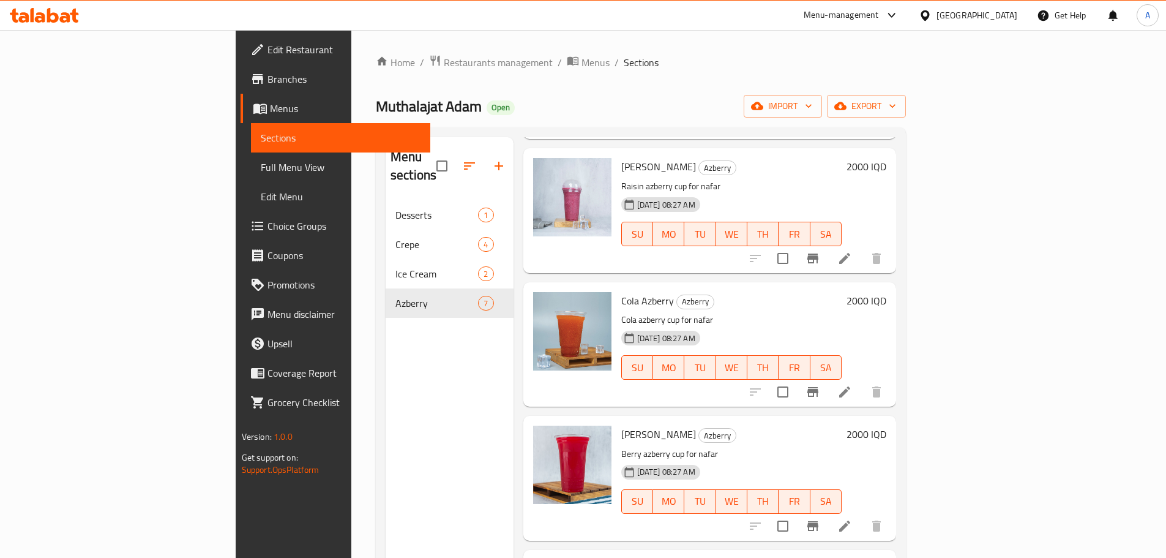
scroll to position [184, 0]
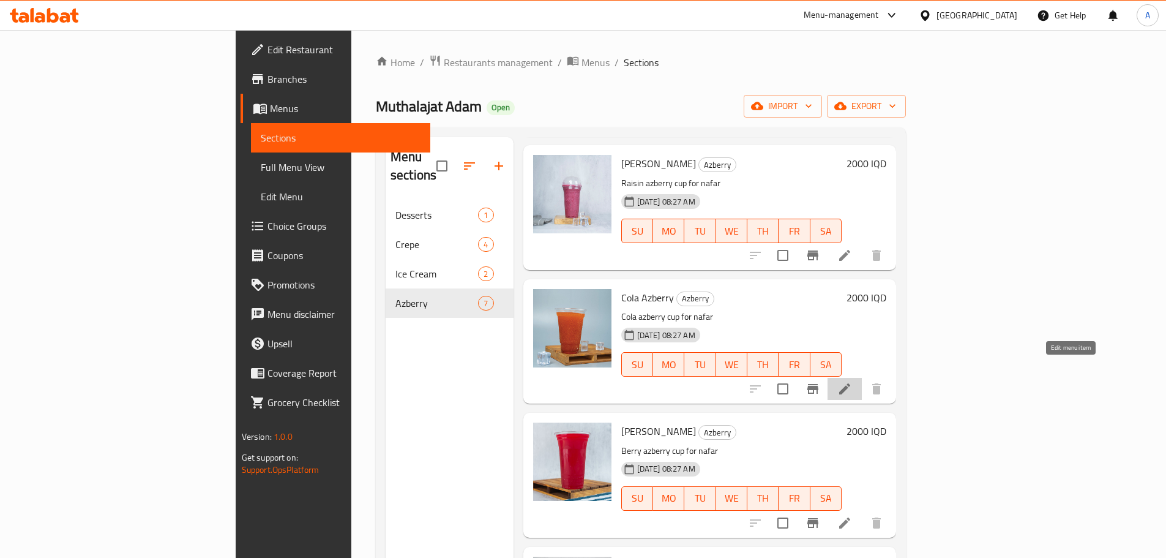
click at [850, 383] on icon at bounding box center [844, 388] width 11 height 11
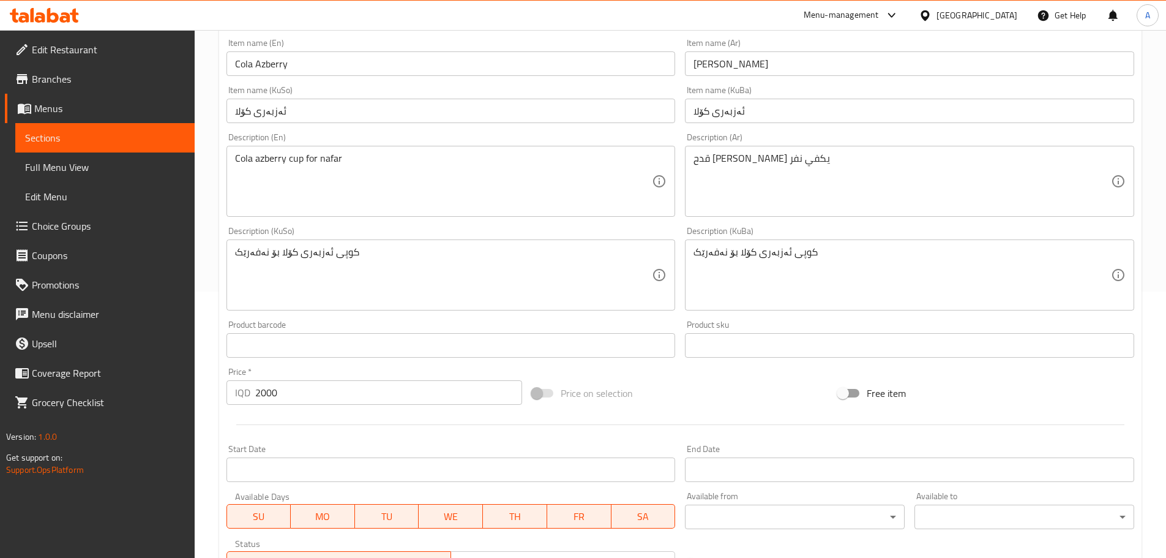
scroll to position [306, 0]
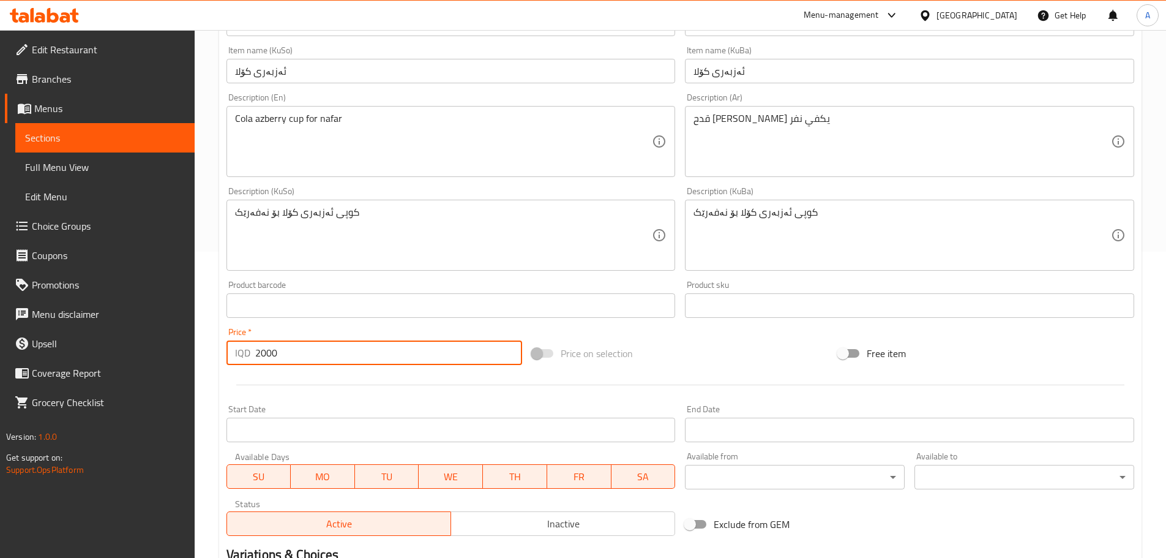
drag, startPoint x: 312, startPoint y: 351, endPoint x: 204, endPoint y: 349, distance: 107.8
click at [210, 350] on div "Home / Restaurants management / Menus / Sections / item / update Azberry sectio…" at bounding box center [680, 220] width 971 height 993
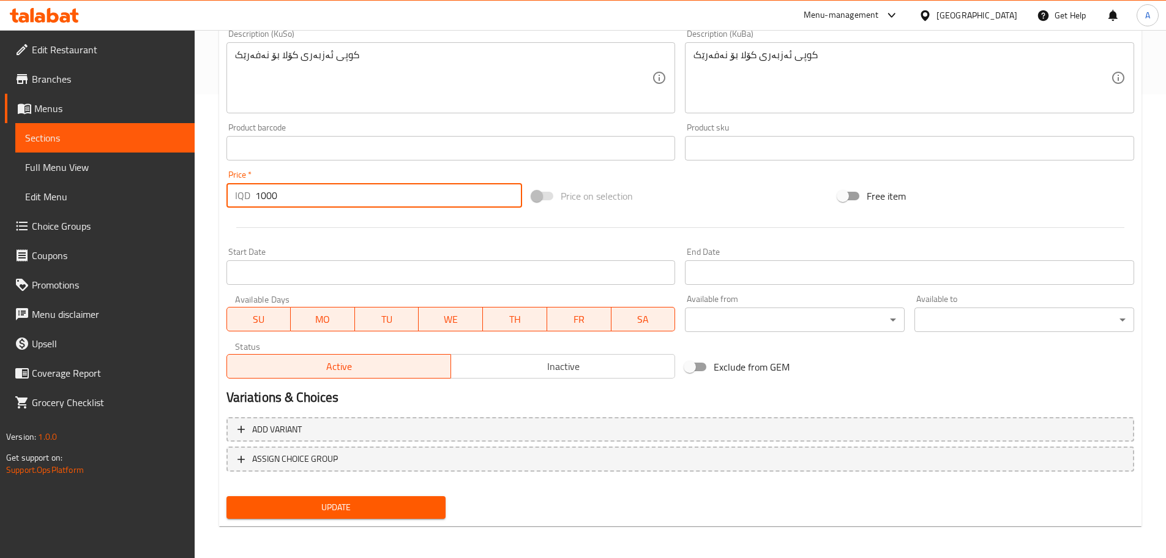
scroll to position [466, 0]
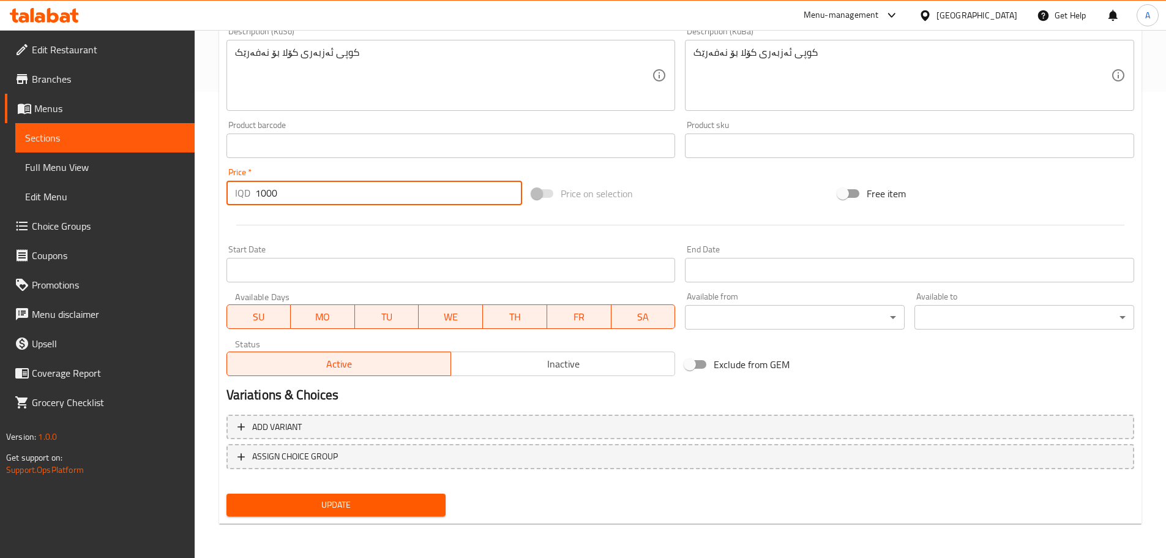
type input "1000"
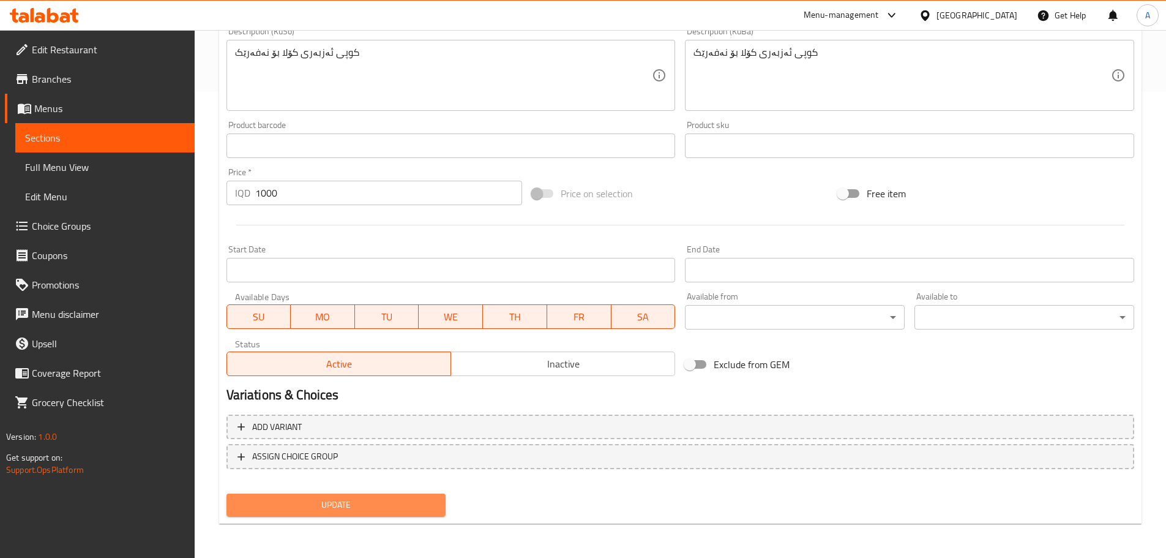
click at [340, 511] on span "Update" at bounding box center [336, 504] width 200 height 15
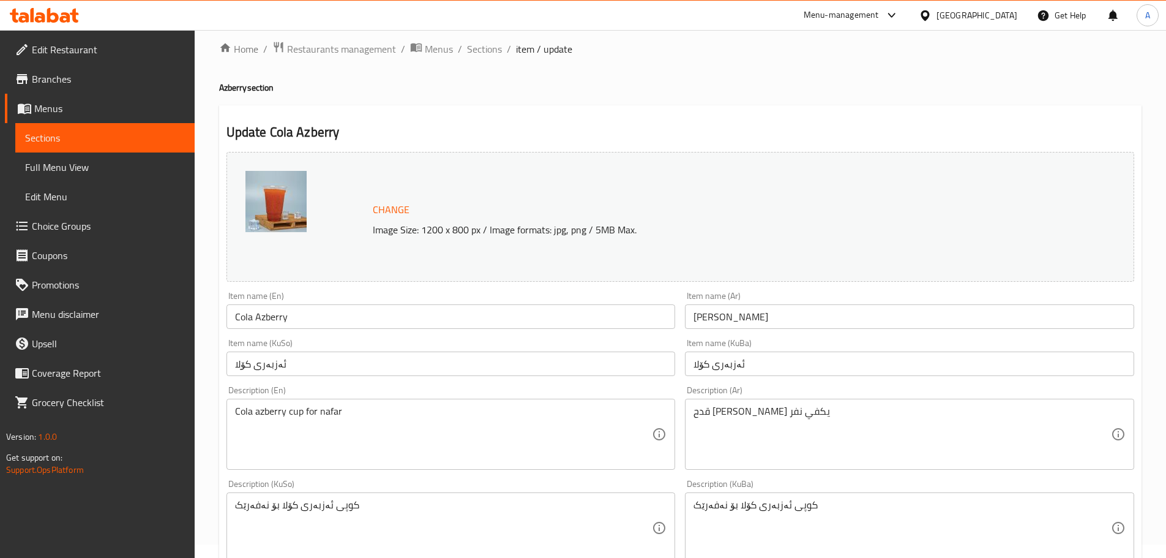
scroll to position [0, 0]
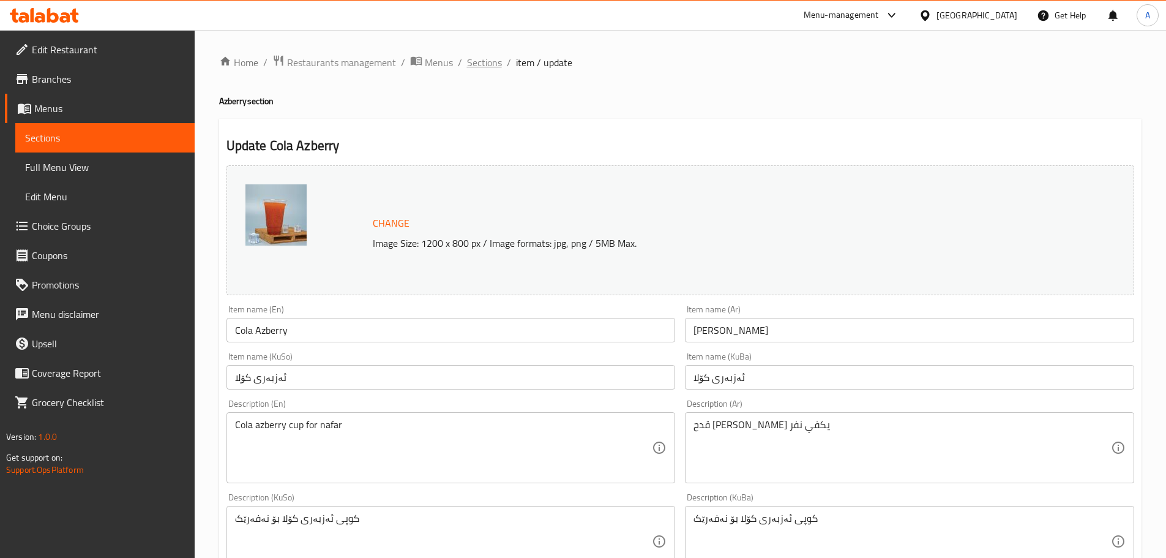
click at [487, 64] on span "Sections" at bounding box center [484, 62] width 35 height 15
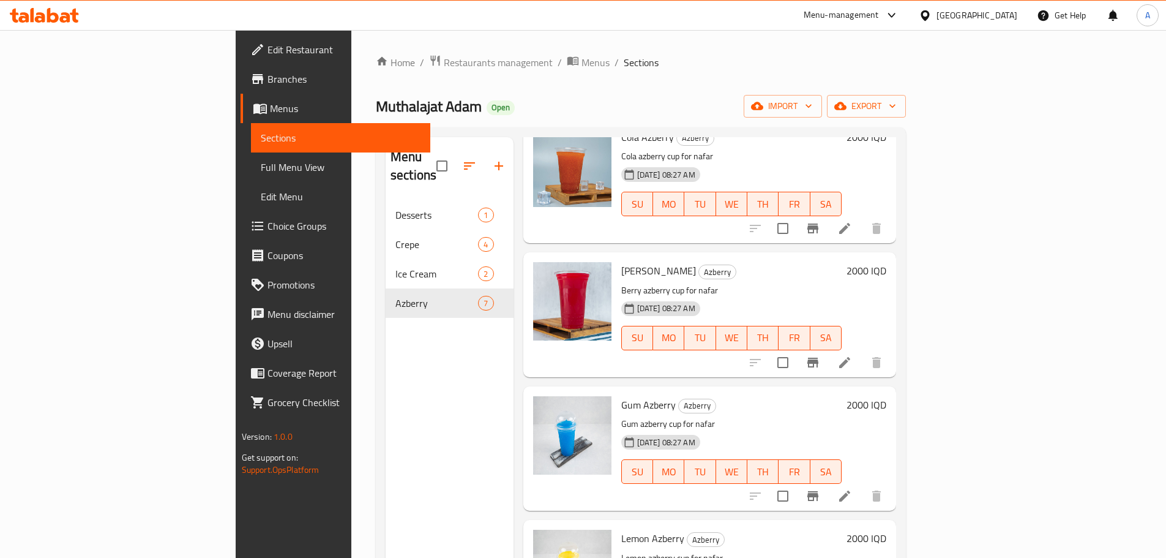
scroll to position [367, 0]
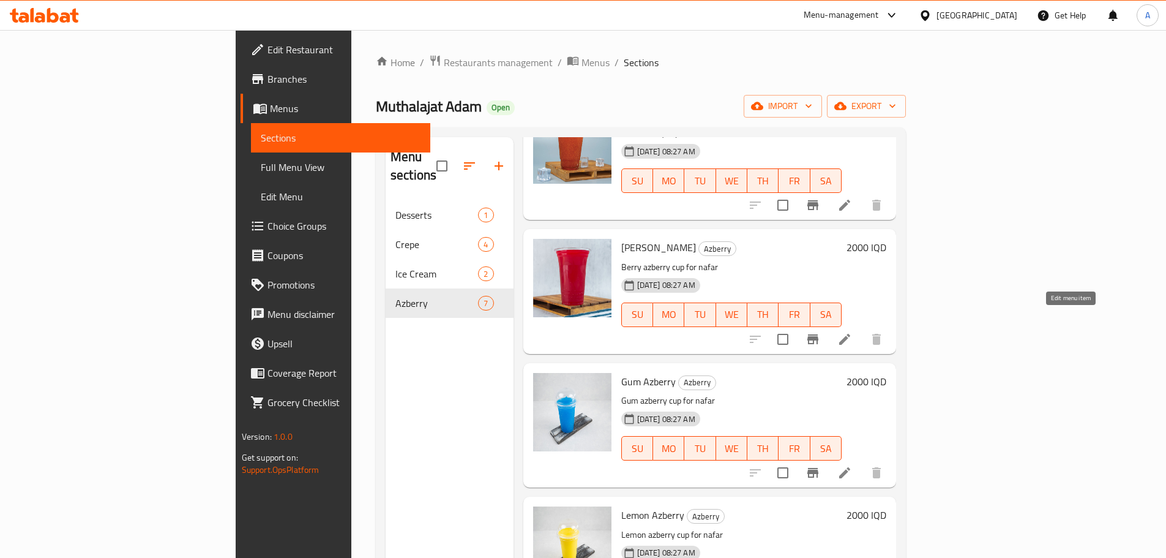
click at [850, 334] on icon at bounding box center [844, 339] width 11 height 11
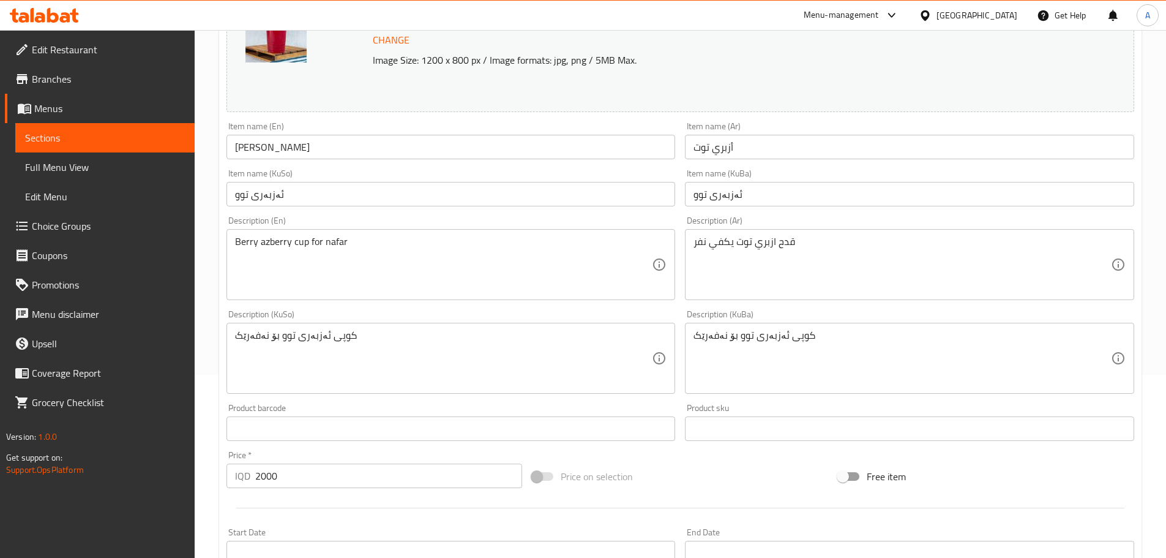
scroll to position [184, 0]
click at [297, 479] on input "2000" at bounding box center [388, 475] width 267 height 24
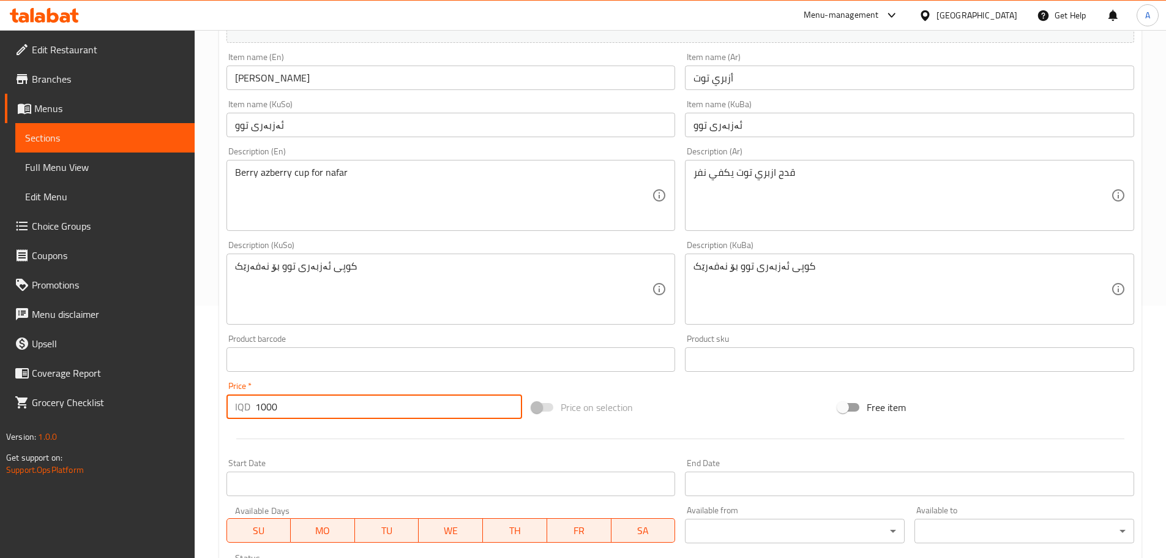
scroll to position [466, 0]
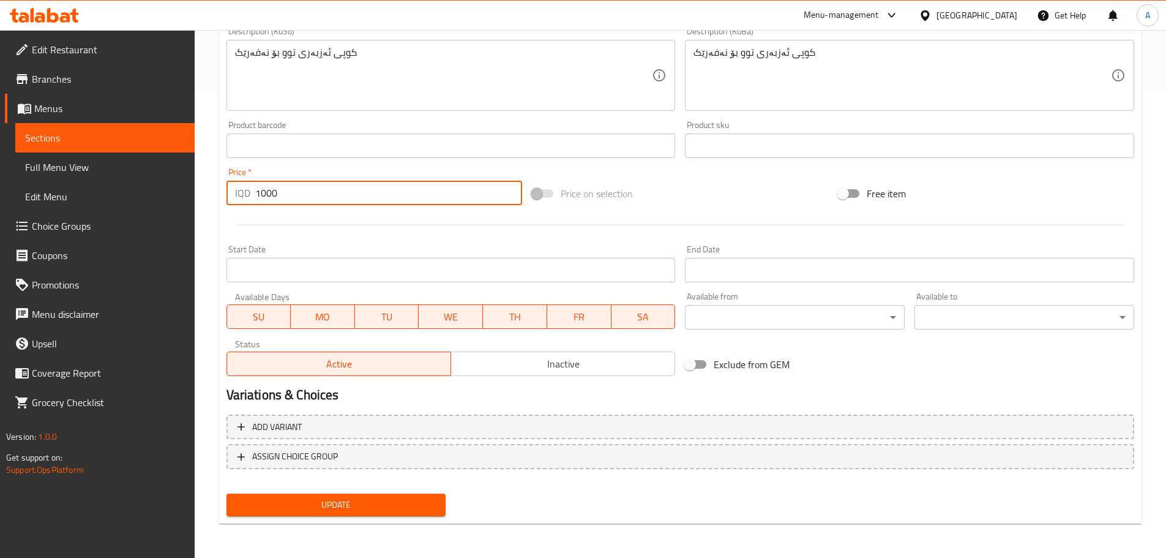
type input "1000"
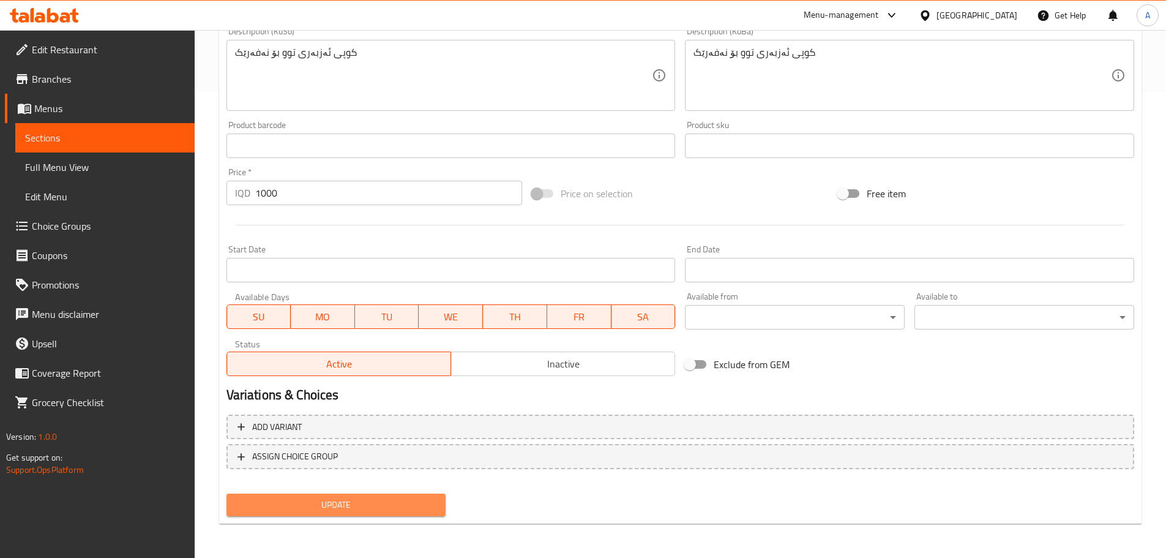
click at [388, 504] on span "Update" at bounding box center [336, 504] width 200 height 15
click at [133, 143] on span "Sections" at bounding box center [105, 137] width 160 height 15
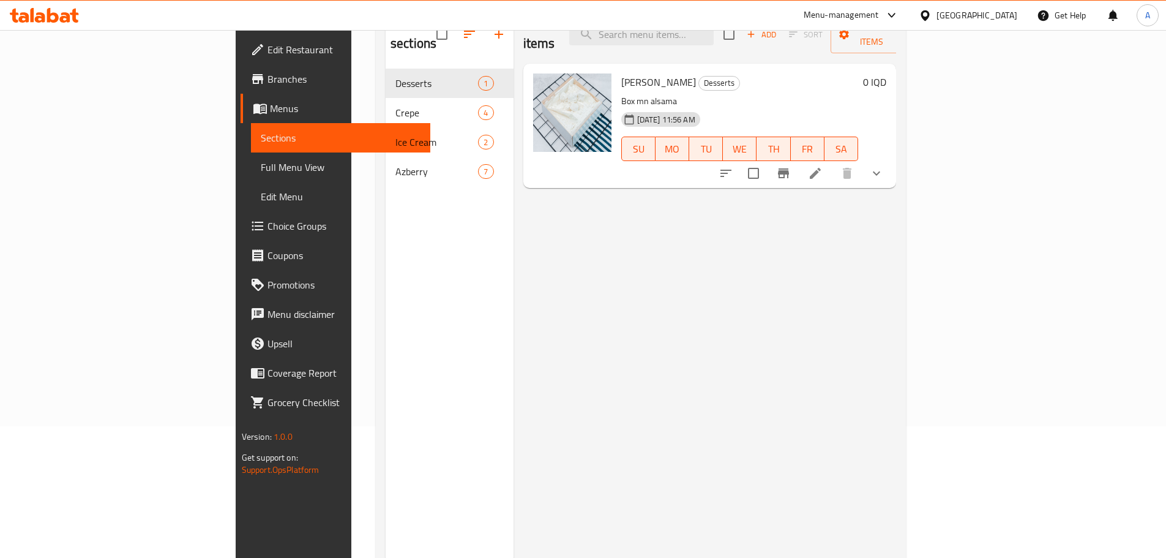
scroll to position [49, 0]
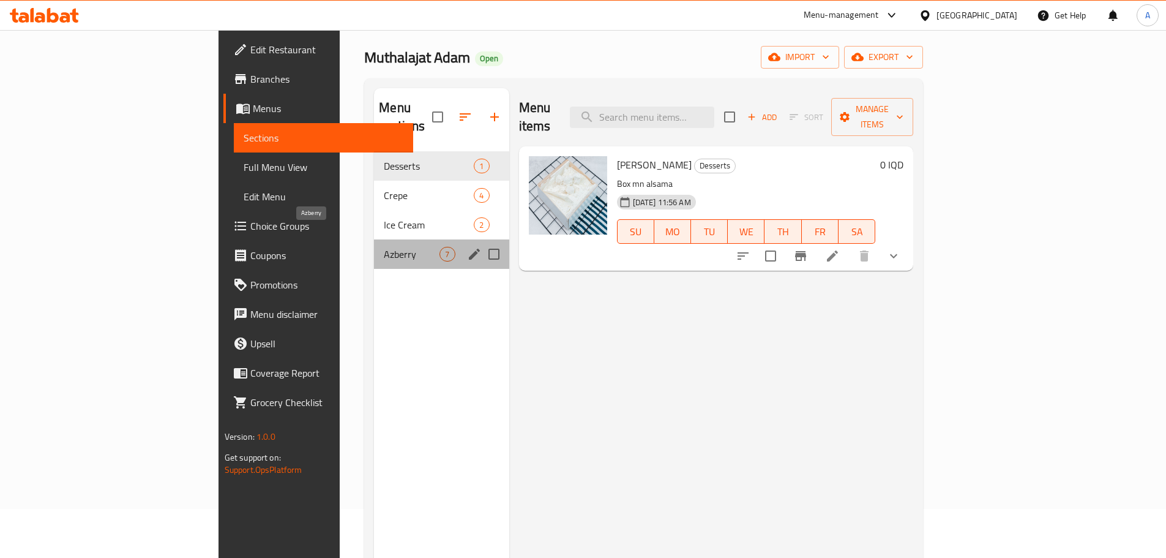
click at [384, 247] on span "Azberry" at bounding box center [412, 254] width 56 height 15
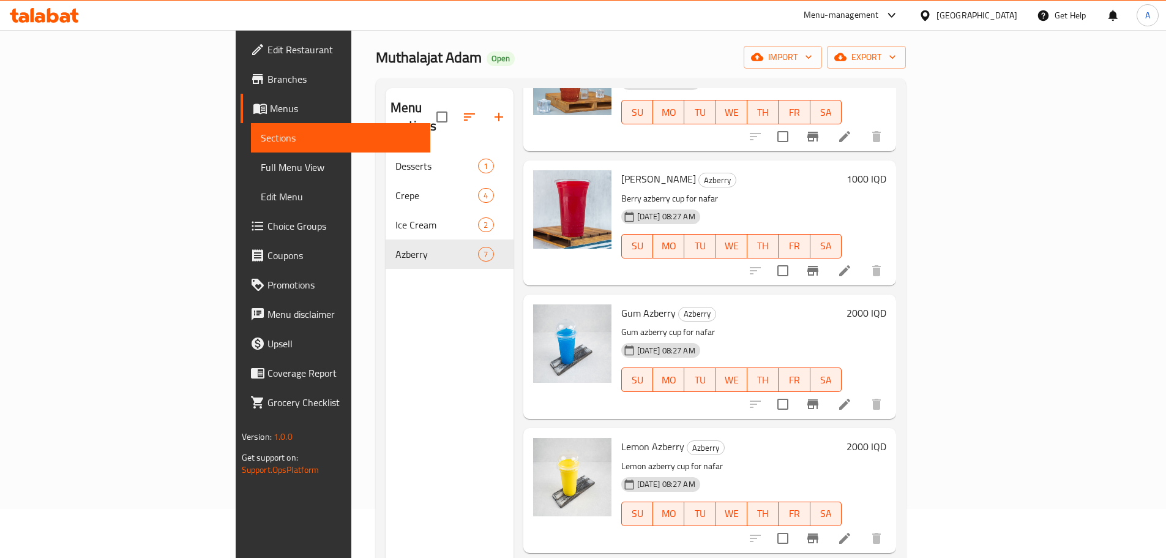
scroll to position [409, 0]
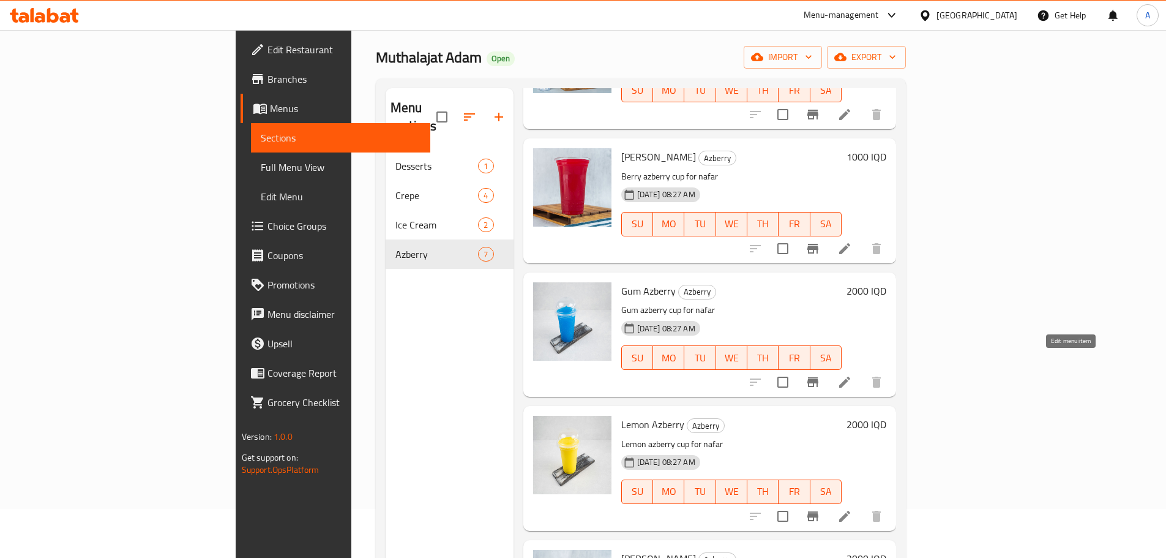
click at [850, 376] on icon at bounding box center [844, 381] width 11 height 11
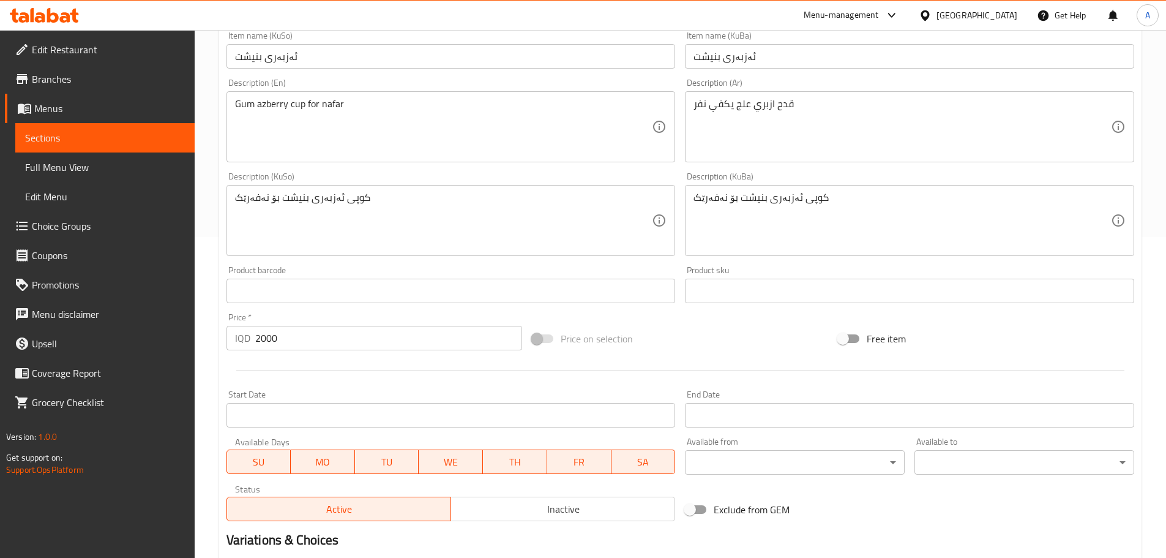
scroll to position [367, 0]
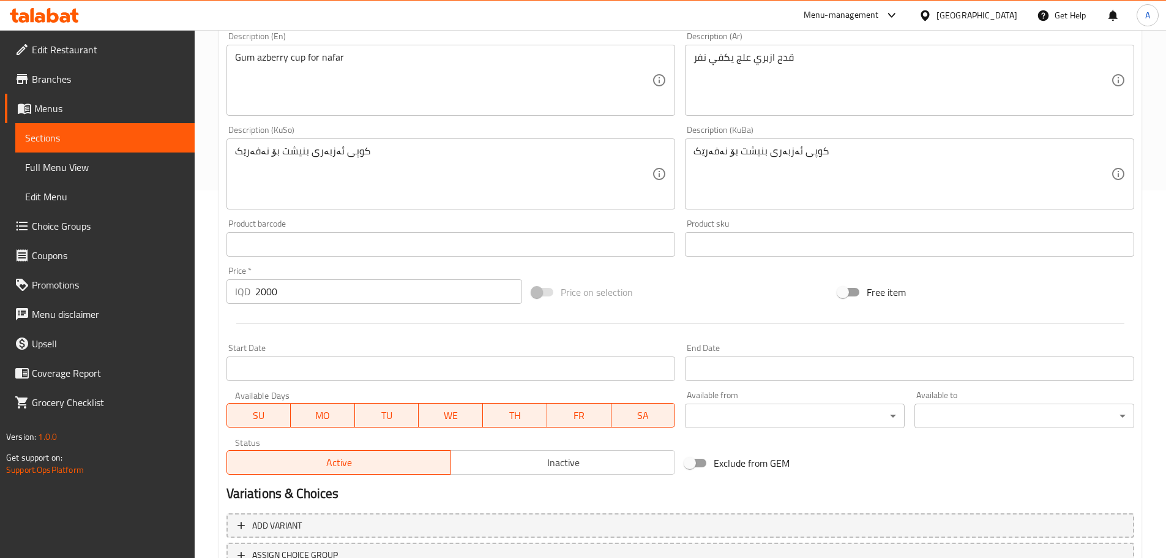
click at [284, 286] on input "2000" at bounding box center [388, 291] width 267 height 24
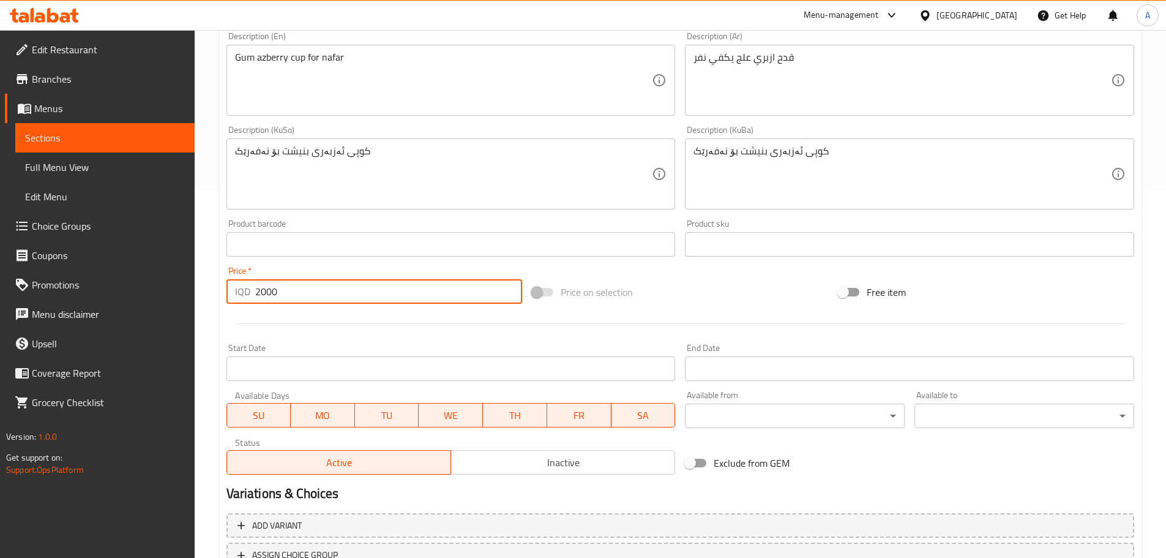
click at [284, 286] on input "2000" at bounding box center [388, 291] width 267 height 24
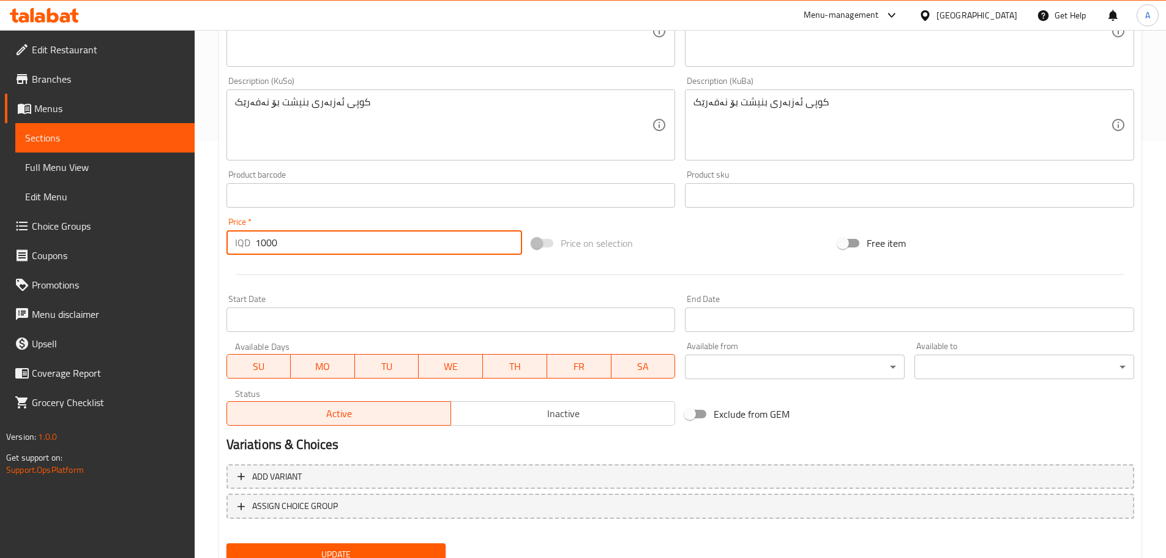
scroll to position [466, 0]
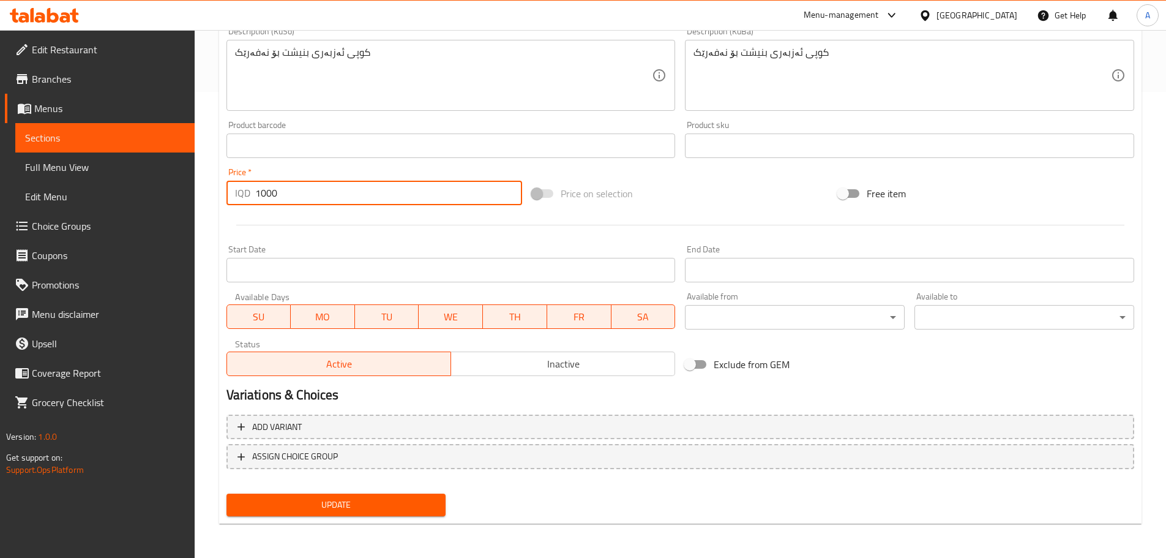
type input "1000"
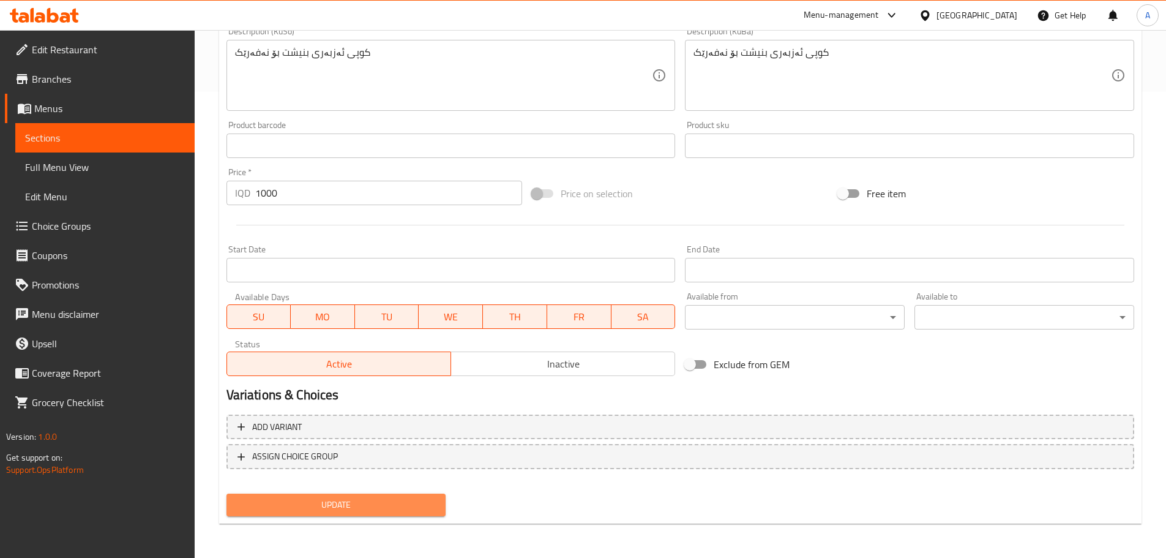
click at [347, 507] on span "Update" at bounding box center [336, 504] width 200 height 15
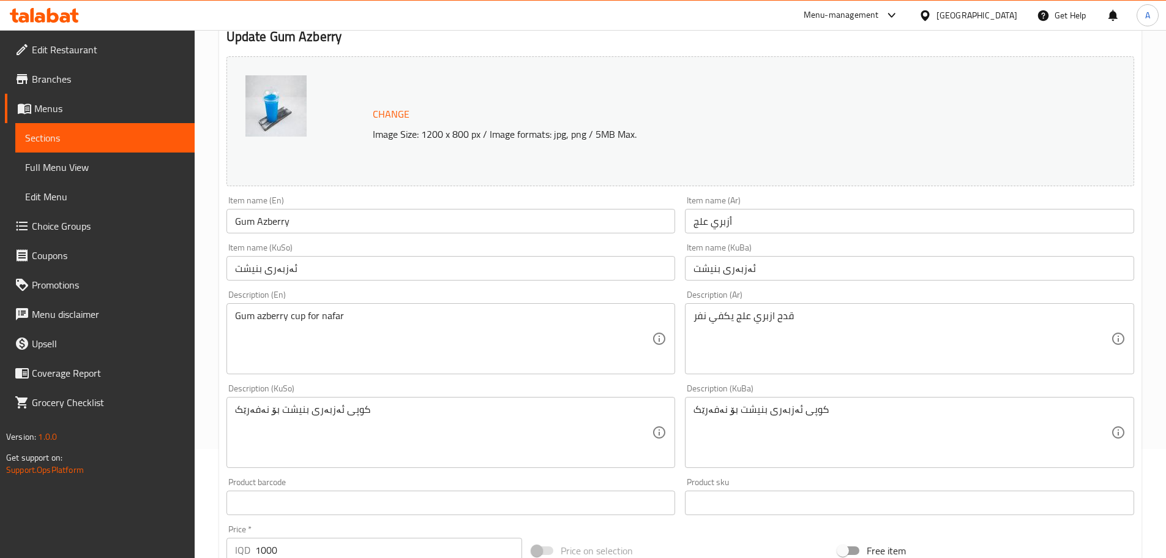
scroll to position [0, 0]
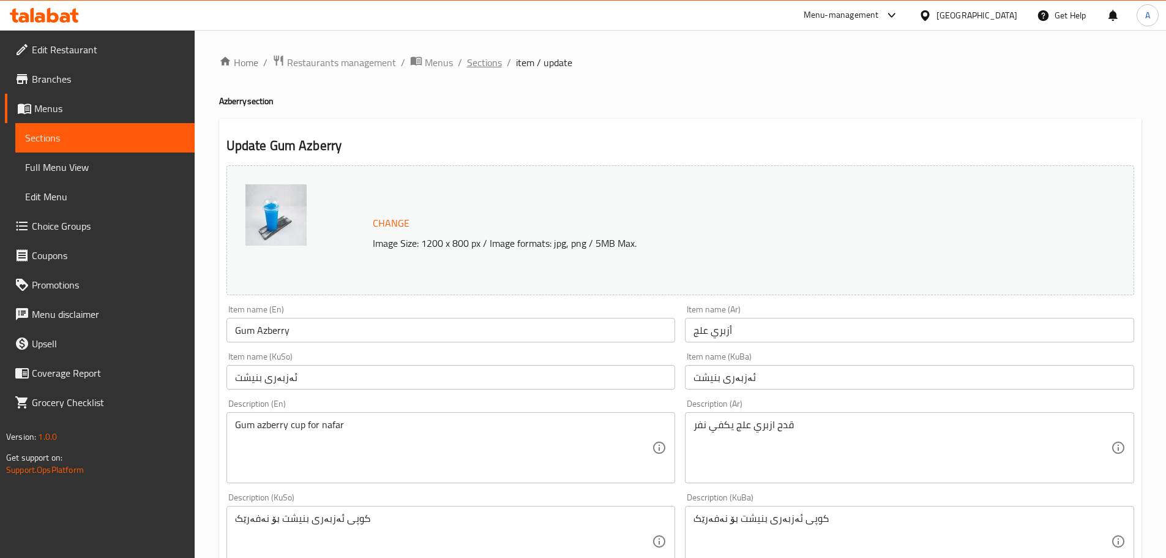
click at [490, 64] on span "Sections" at bounding box center [484, 62] width 35 height 15
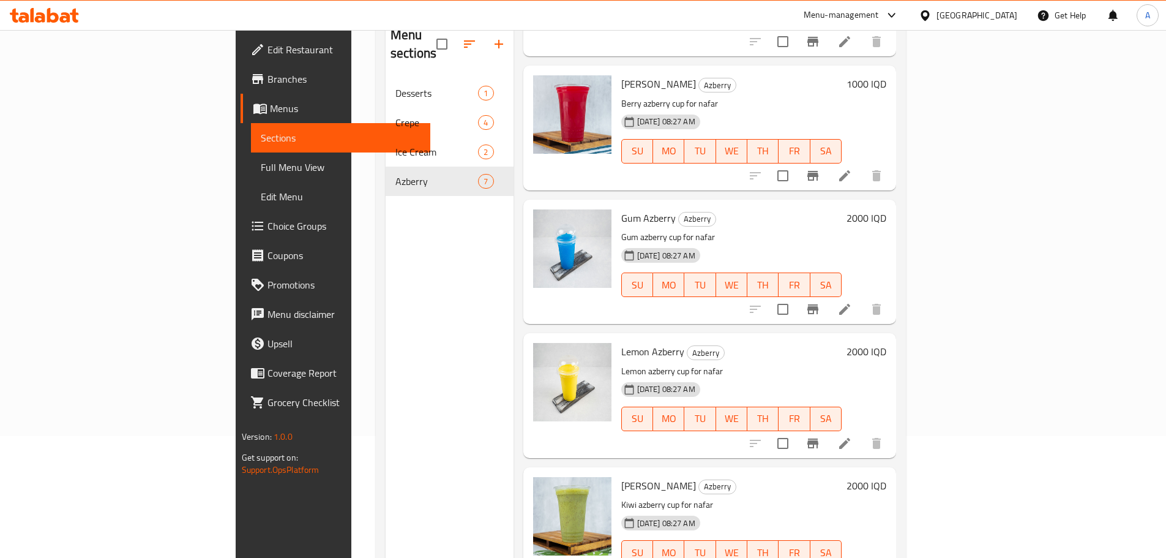
scroll to position [122, 0]
click at [850, 303] on icon at bounding box center [844, 308] width 11 height 11
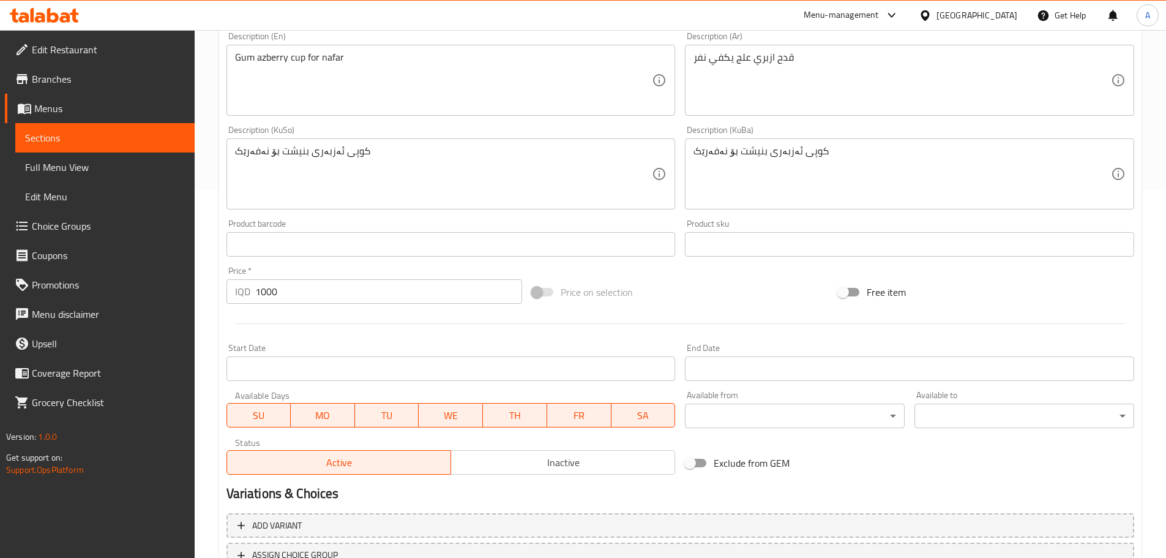
scroll to position [466, 0]
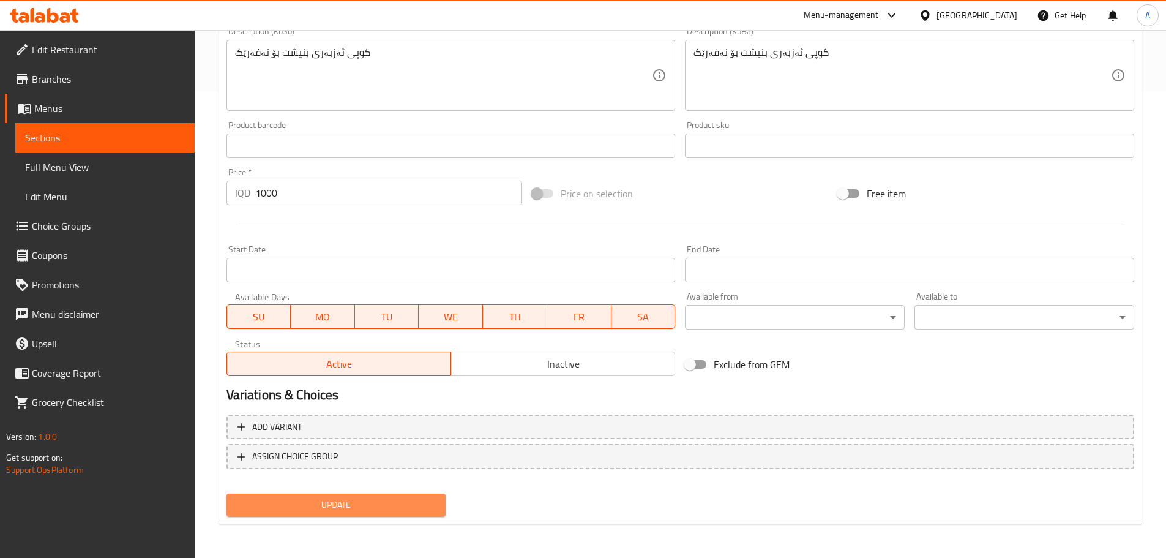
click at [358, 500] on span "Update" at bounding box center [336, 504] width 200 height 15
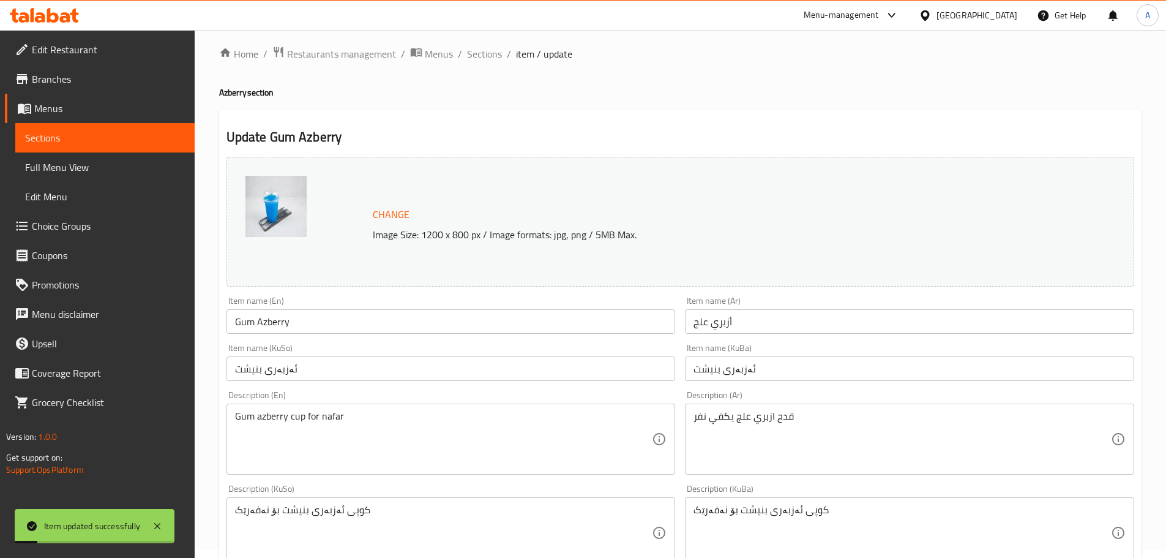
scroll to position [0, 0]
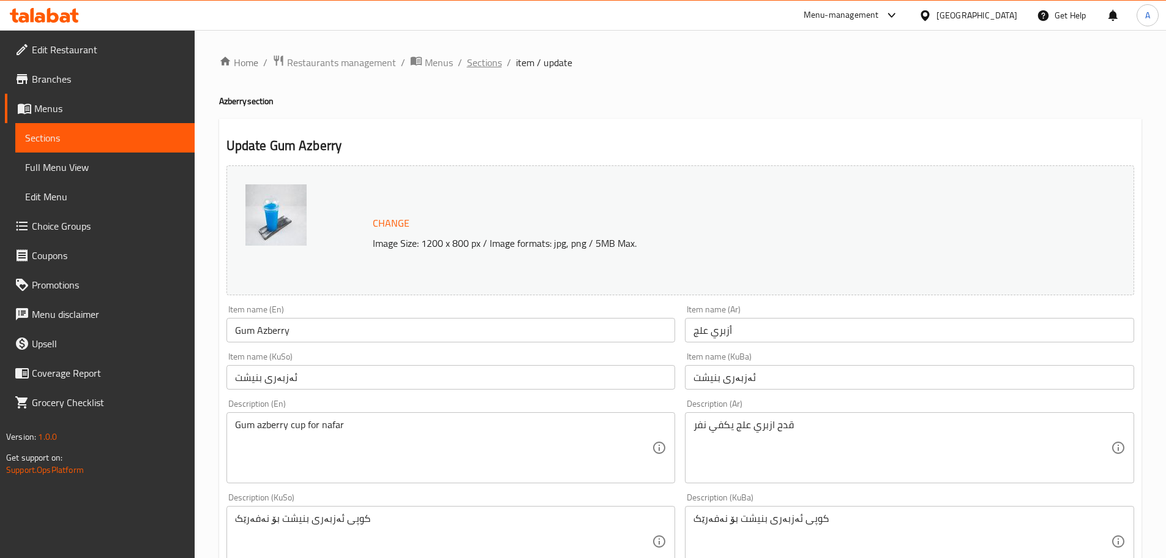
click at [490, 67] on span "Sections" at bounding box center [484, 62] width 35 height 15
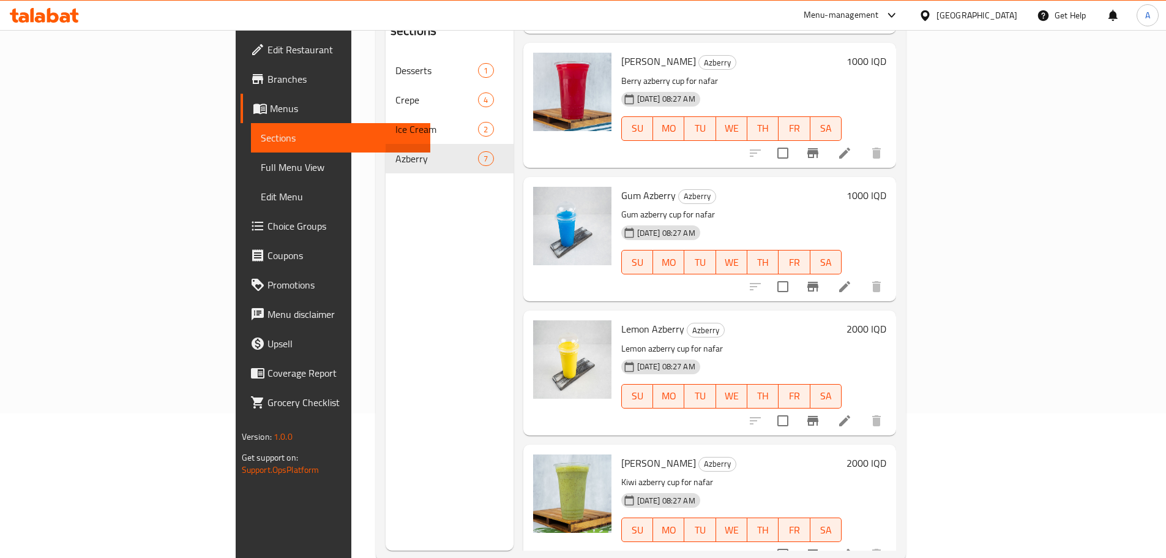
scroll to position [171, 0]
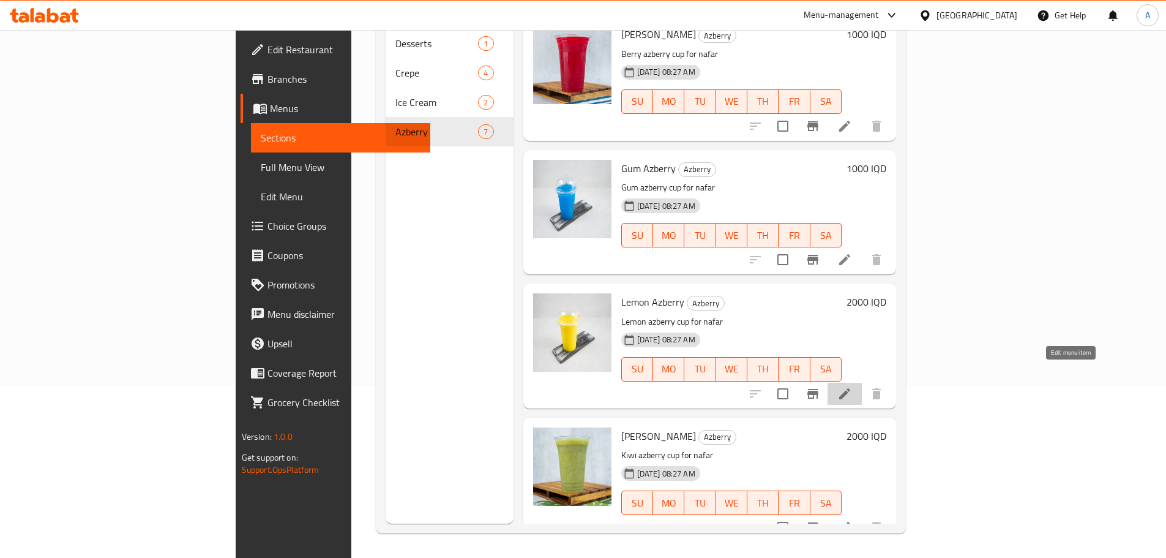
click at [852, 386] on icon at bounding box center [844, 393] width 15 height 15
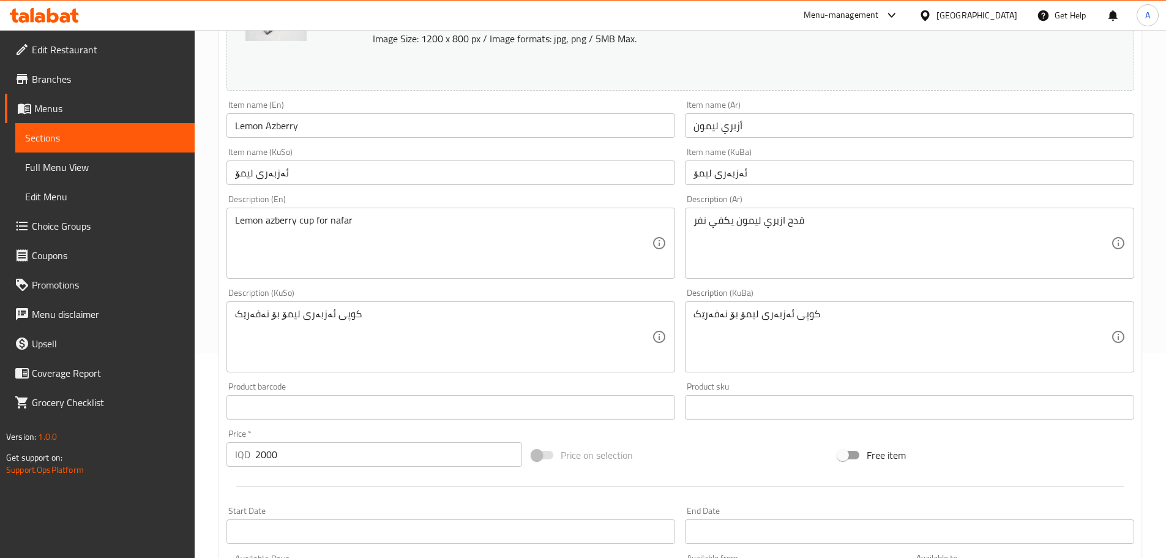
scroll to position [306, 0]
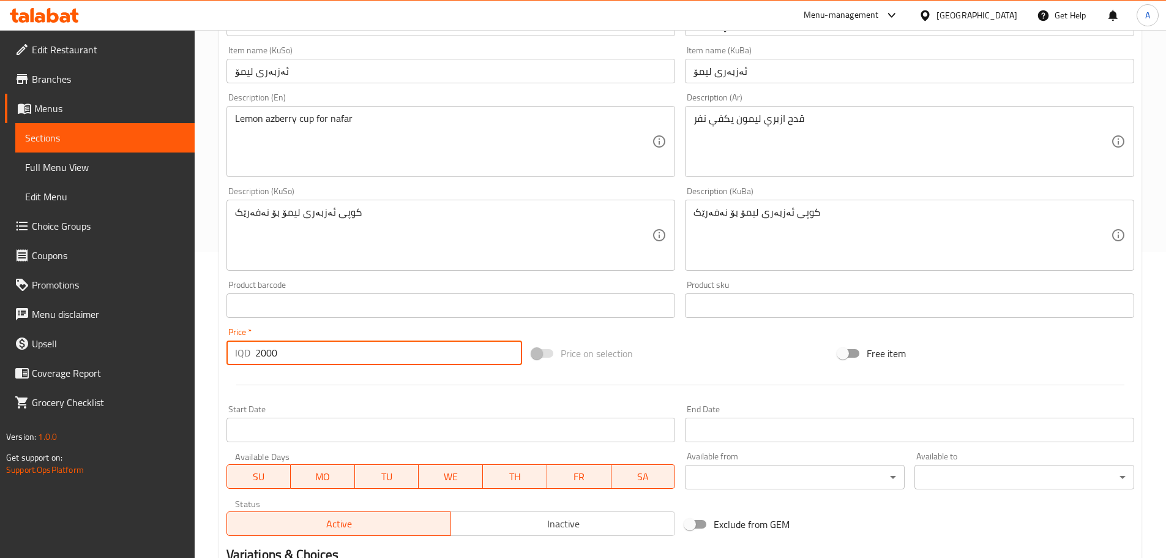
drag, startPoint x: 286, startPoint y: 348, endPoint x: 227, endPoint y: 340, distance: 59.9
click at [227, 340] on div "Price   * IQD 2000 Price *" at bounding box center [374, 345] width 296 height 37
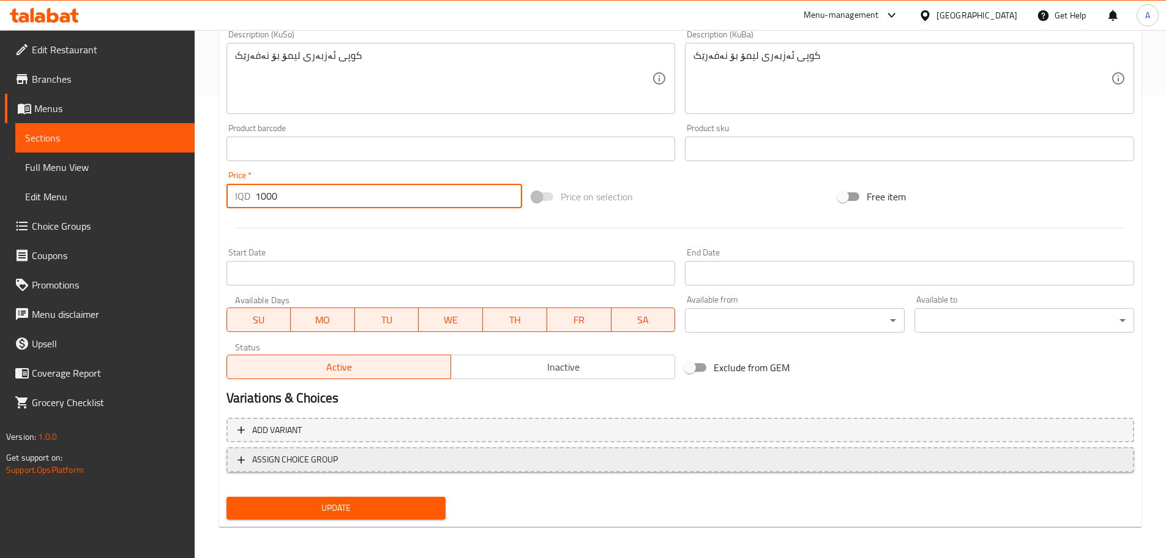
scroll to position [466, 0]
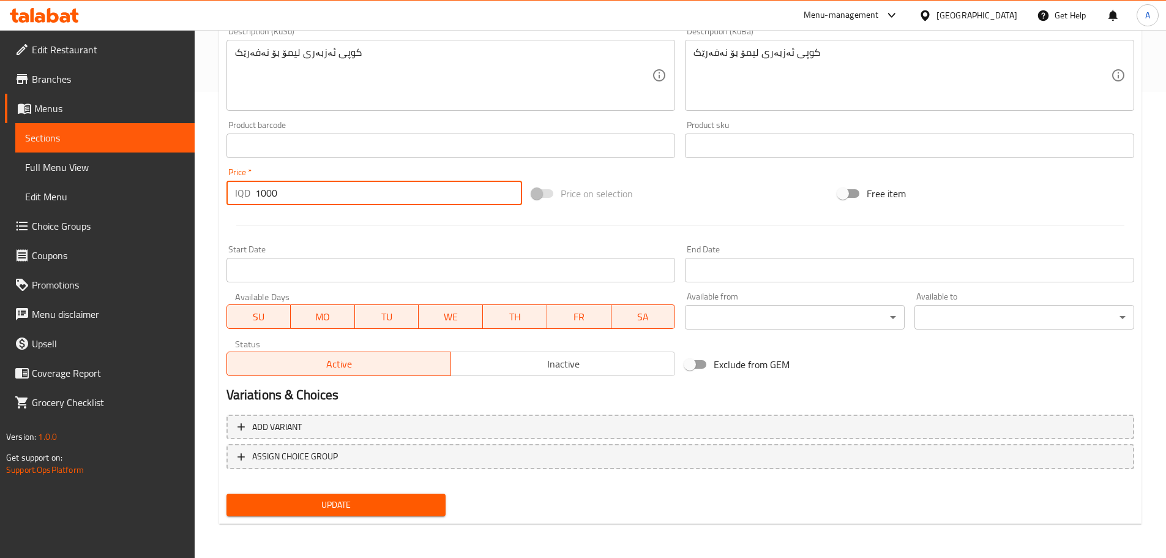
type input "1000"
click at [380, 499] on span "Update" at bounding box center [336, 504] width 200 height 15
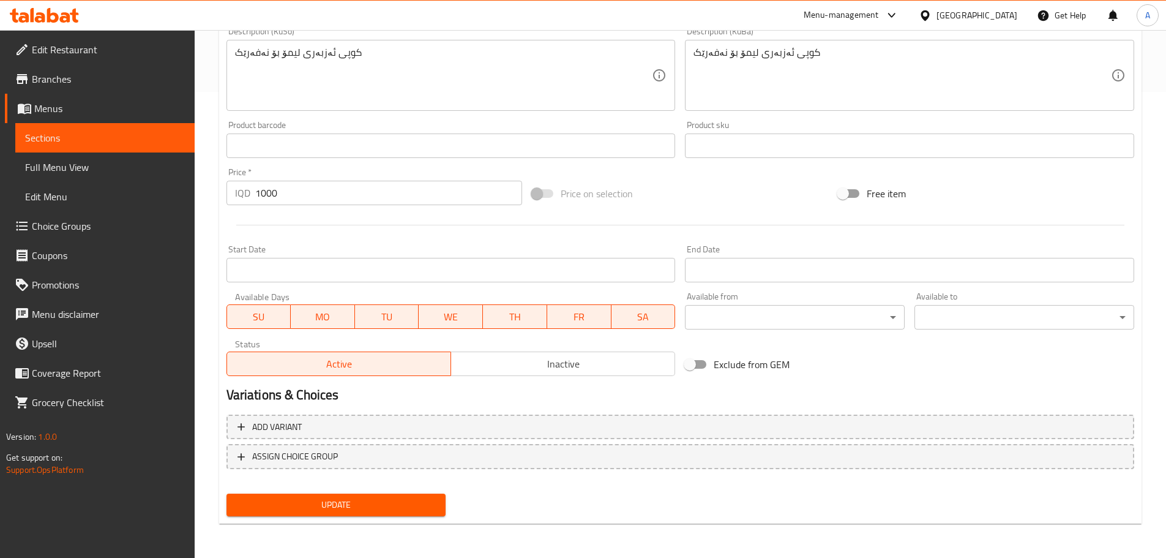
click at [375, 501] on span "Update" at bounding box center [336, 504] width 200 height 15
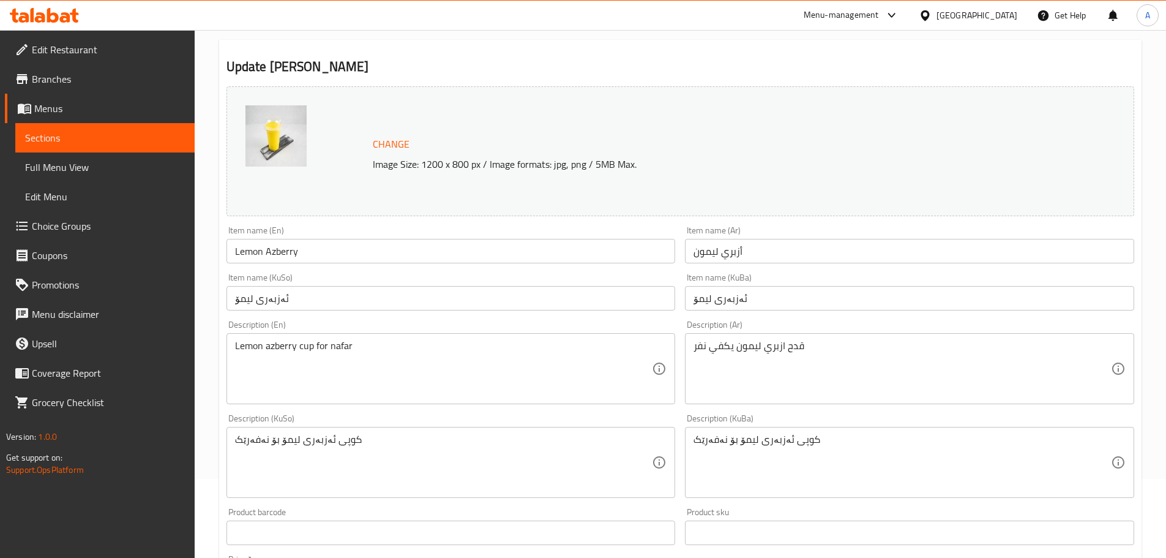
scroll to position [0, 0]
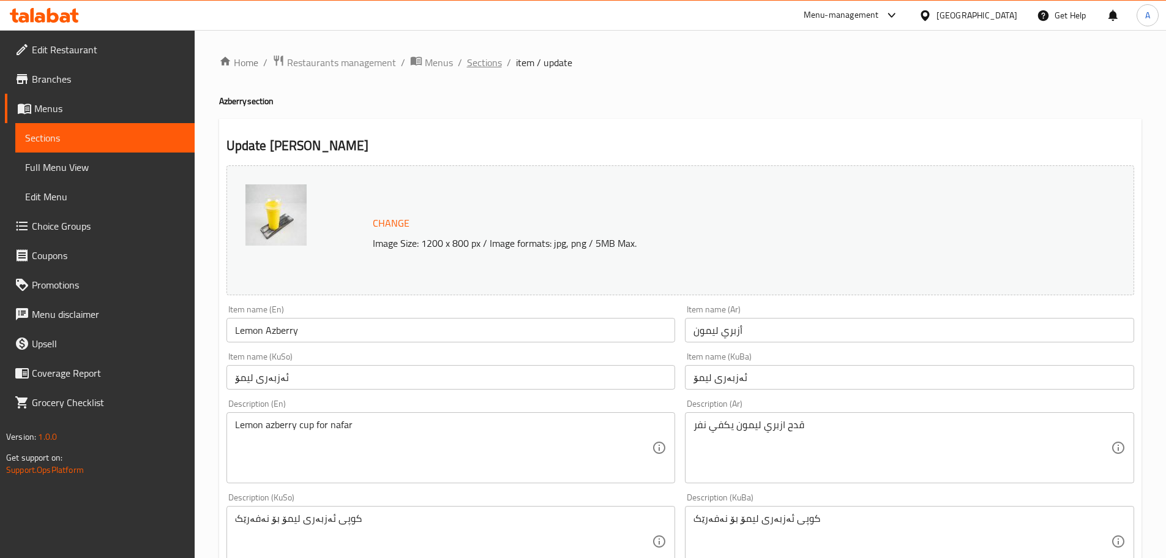
click at [483, 63] on span "Sections" at bounding box center [484, 62] width 35 height 15
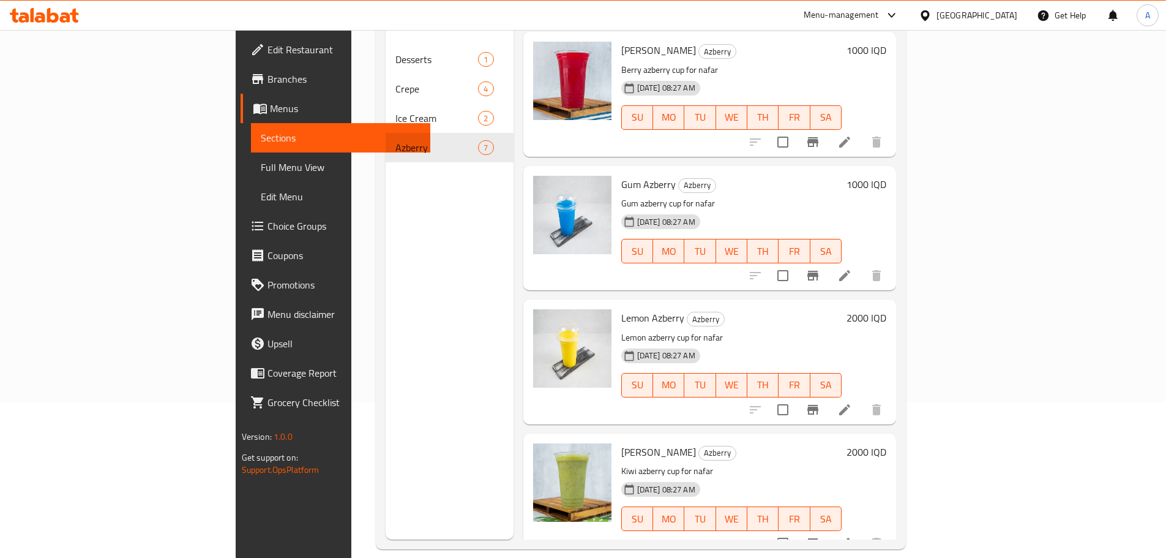
scroll to position [171, 0]
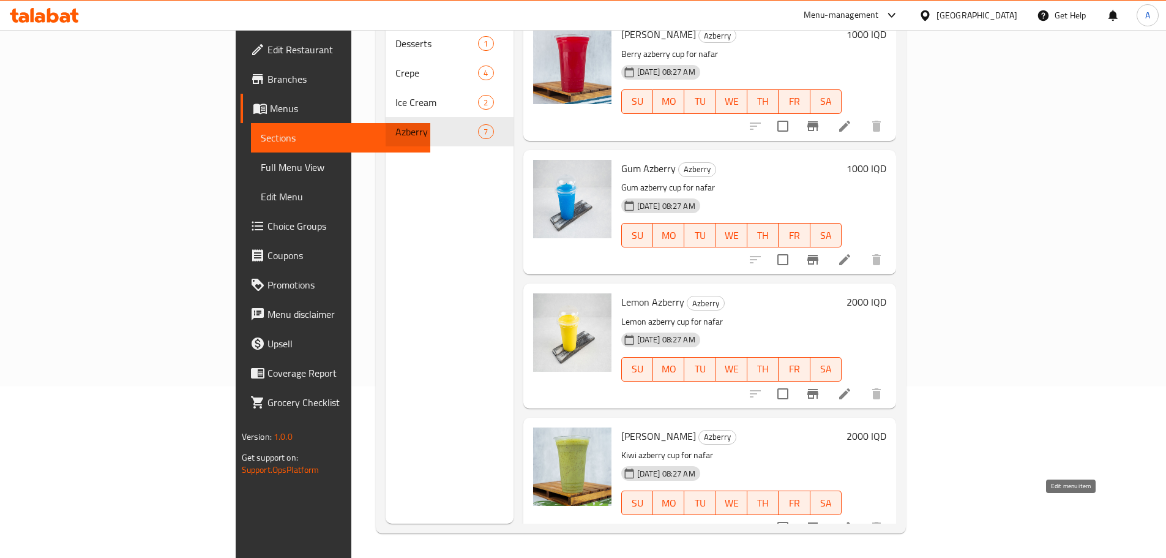
click at [852, 520] on icon at bounding box center [844, 527] width 15 height 15
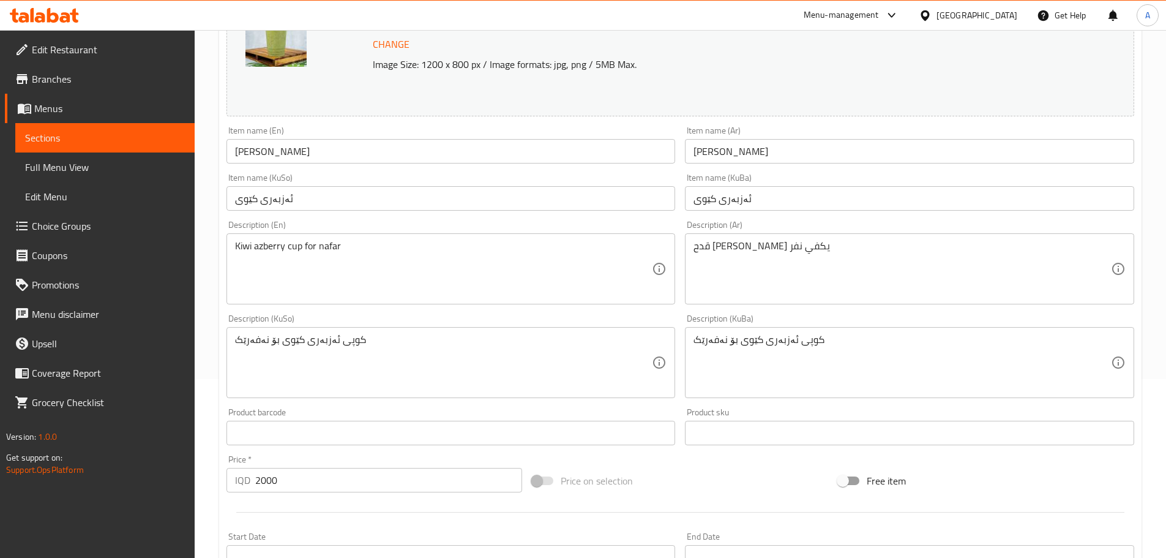
scroll to position [245, 0]
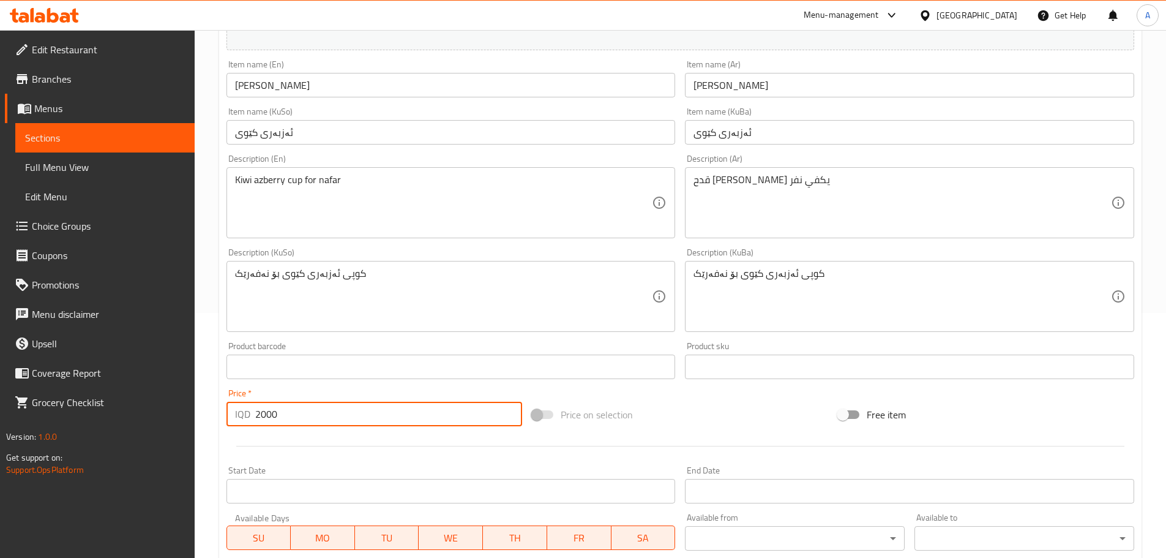
drag, startPoint x: 280, startPoint y: 412, endPoint x: 250, endPoint y: 412, distance: 29.4
click at [250, 412] on div "IQD 2000 Price *" at bounding box center [374, 414] width 296 height 24
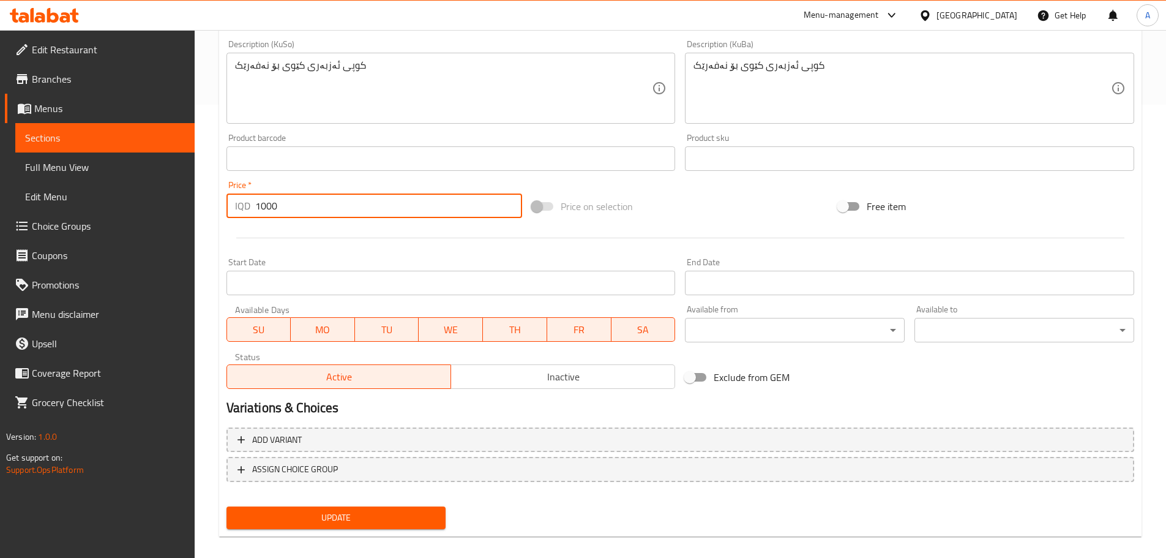
scroll to position [466, 0]
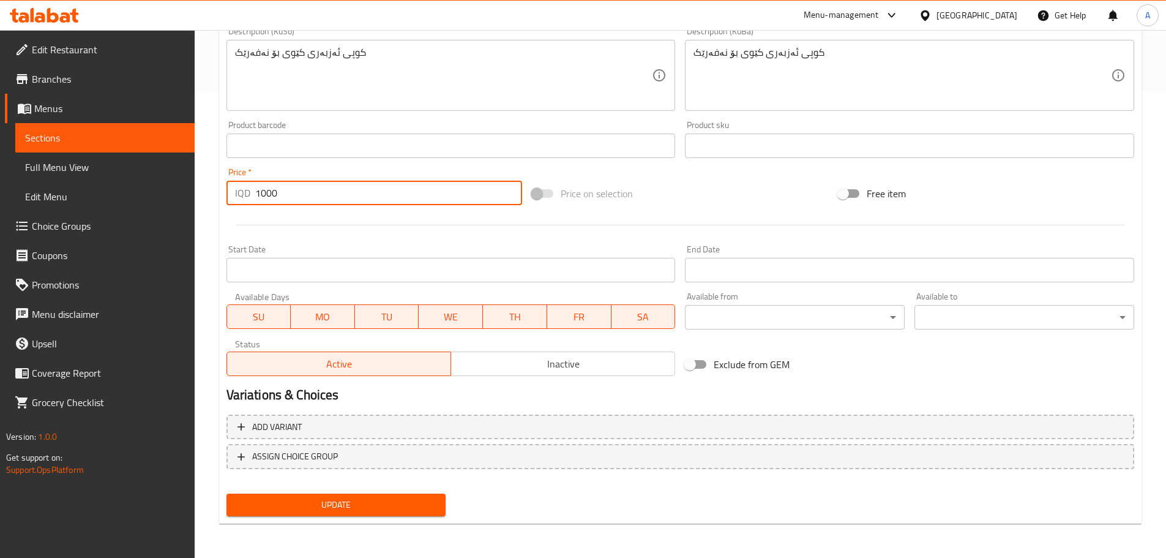
type input "1000"
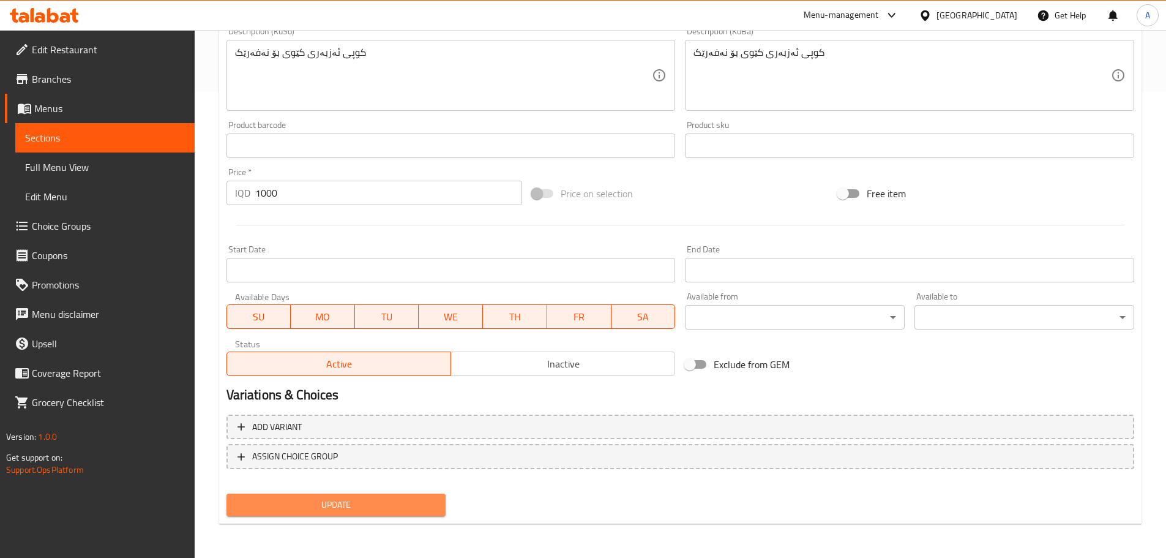
click at [381, 507] on span "Update" at bounding box center [336, 504] width 200 height 15
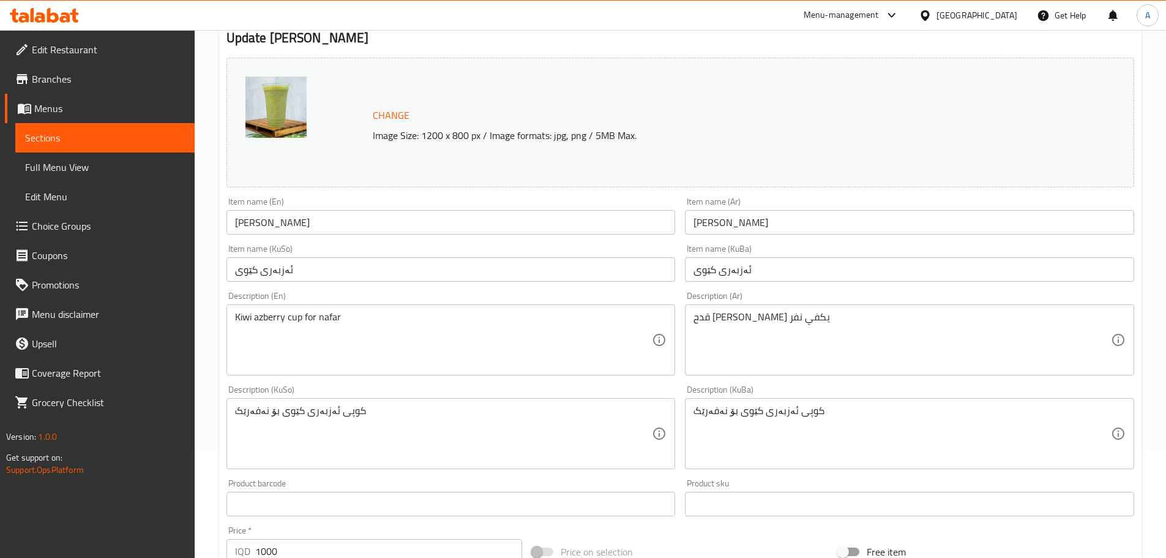
scroll to position [0, 0]
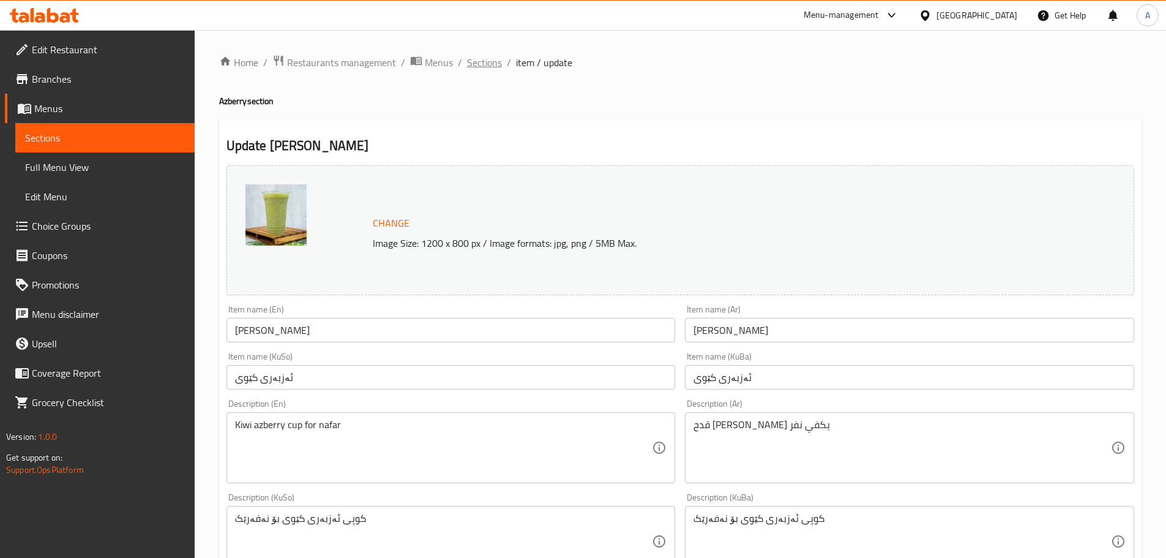
click at [482, 64] on span "Sections" at bounding box center [484, 62] width 35 height 15
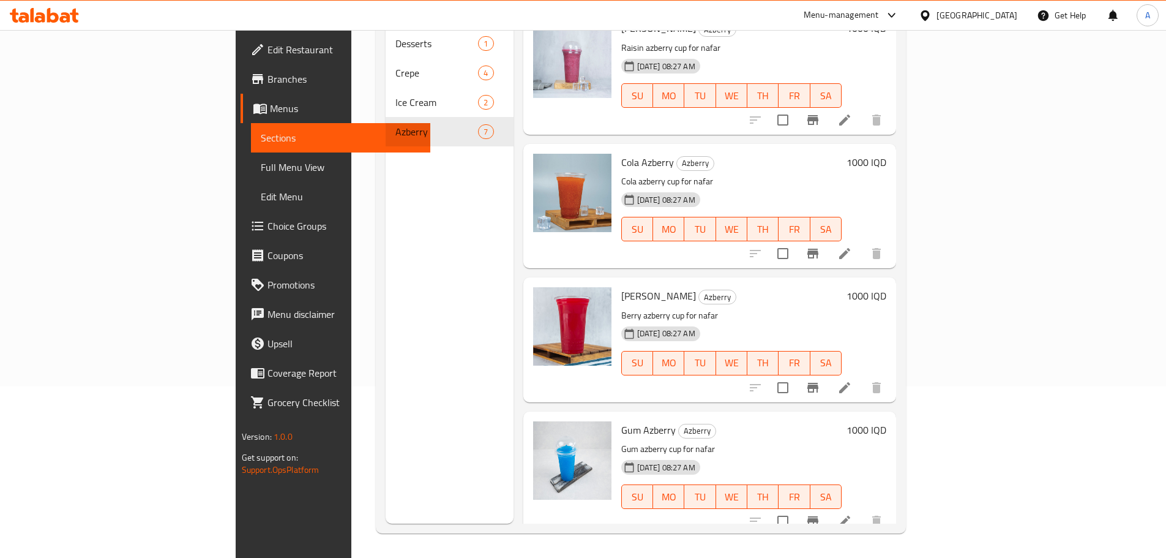
scroll to position [103, 0]
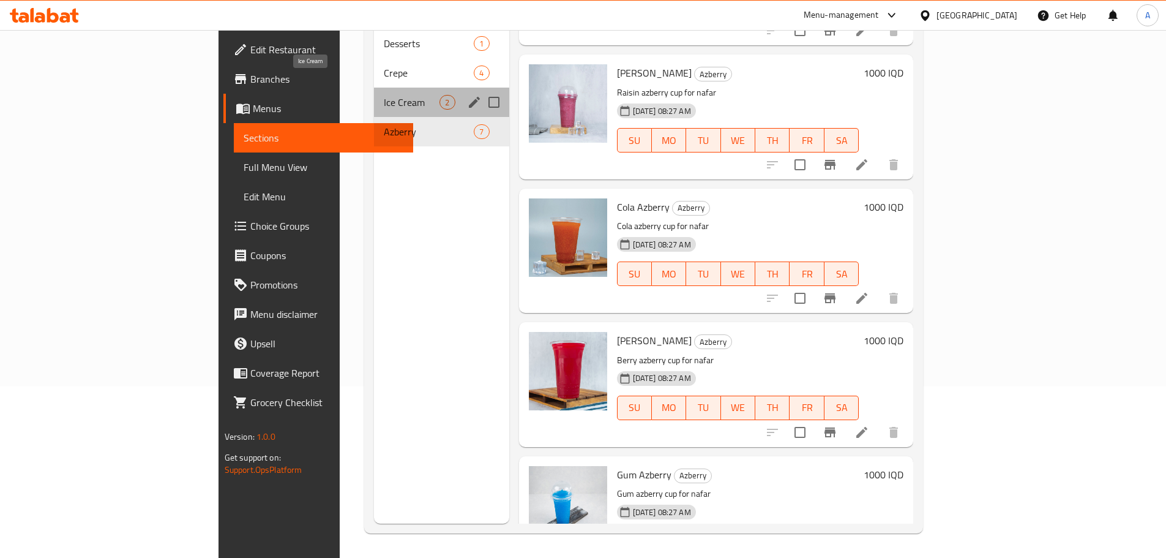
click at [384, 95] on span "Ice Cream" at bounding box center [412, 102] width 56 height 15
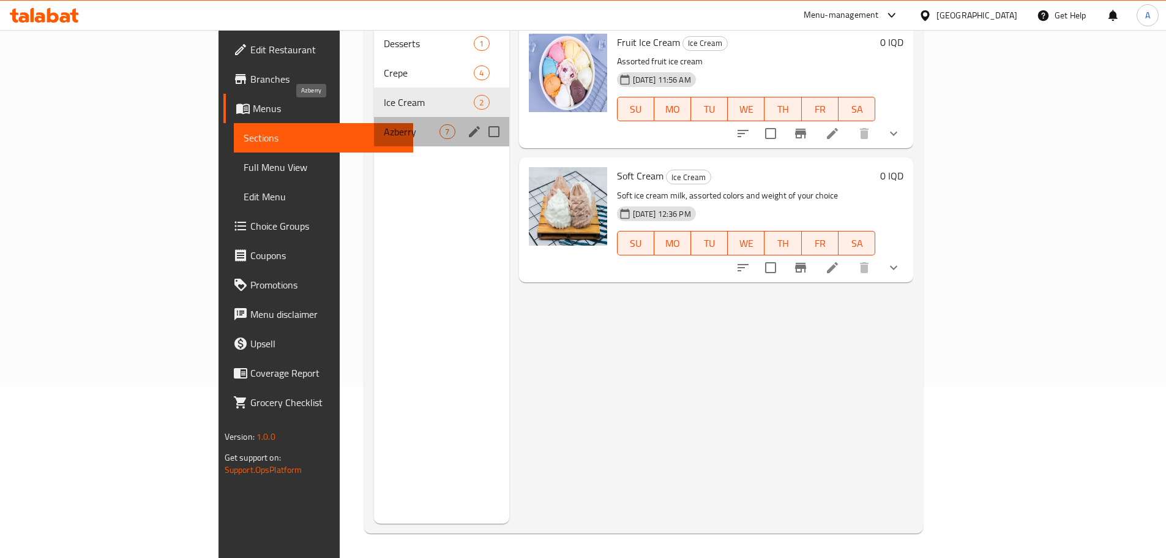
click at [384, 124] on span "Azberry" at bounding box center [412, 131] width 56 height 15
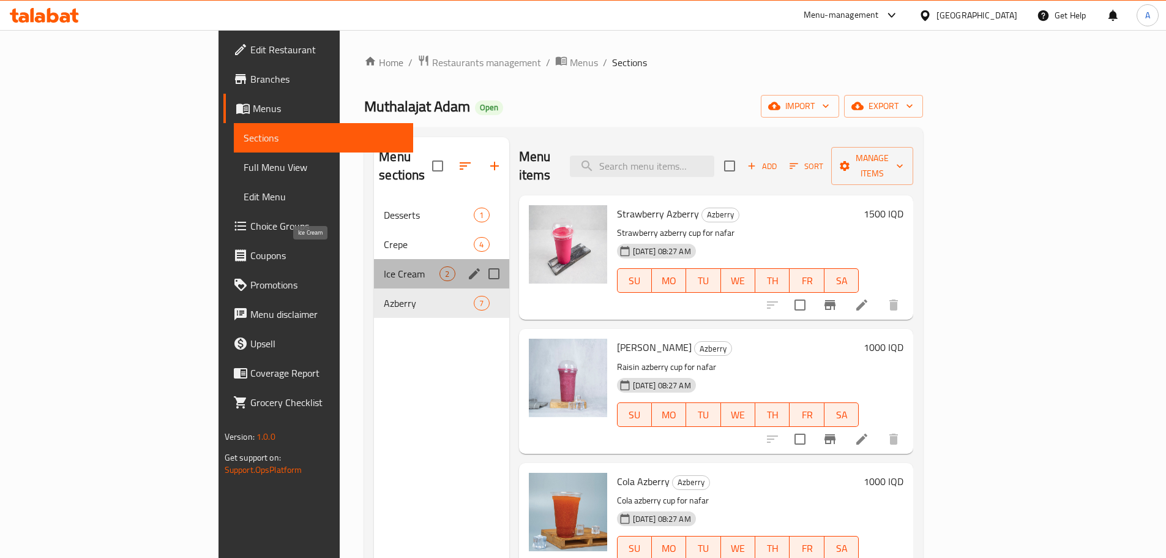
click at [384, 266] on span "Ice Cream" at bounding box center [412, 273] width 56 height 15
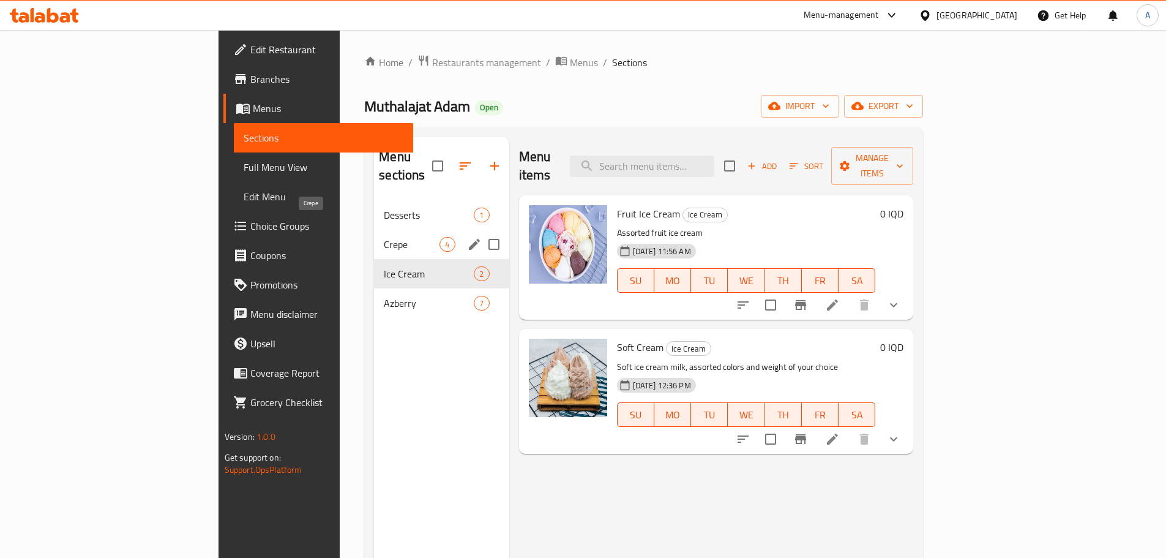
click at [384, 237] on span "Crepe" at bounding box center [412, 244] width 56 height 15
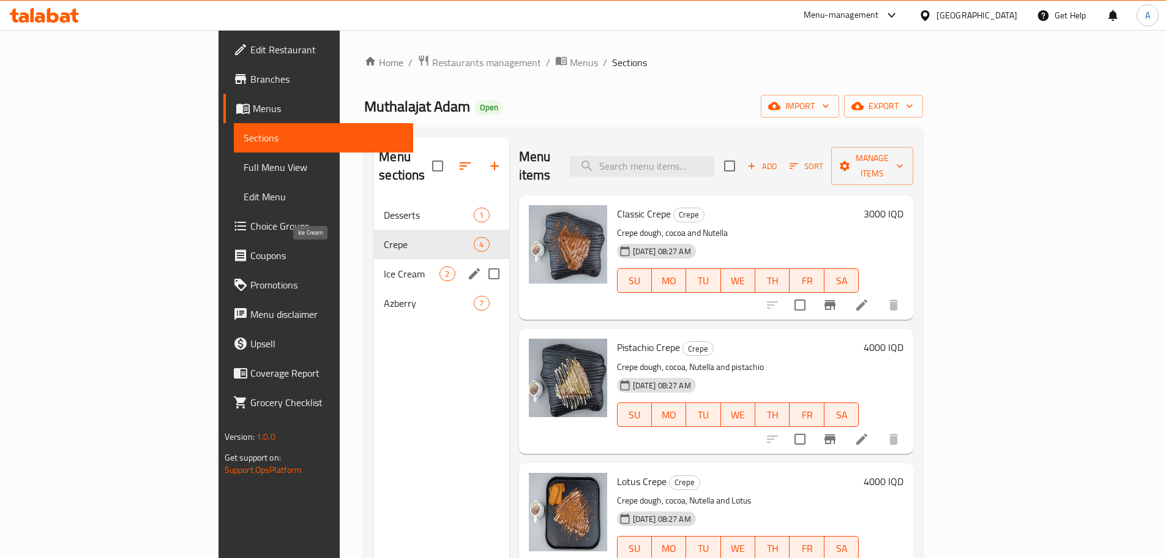
click at [384, 266] on span "Ice Cream" at bounding box center [412, 273] width 56 height 15
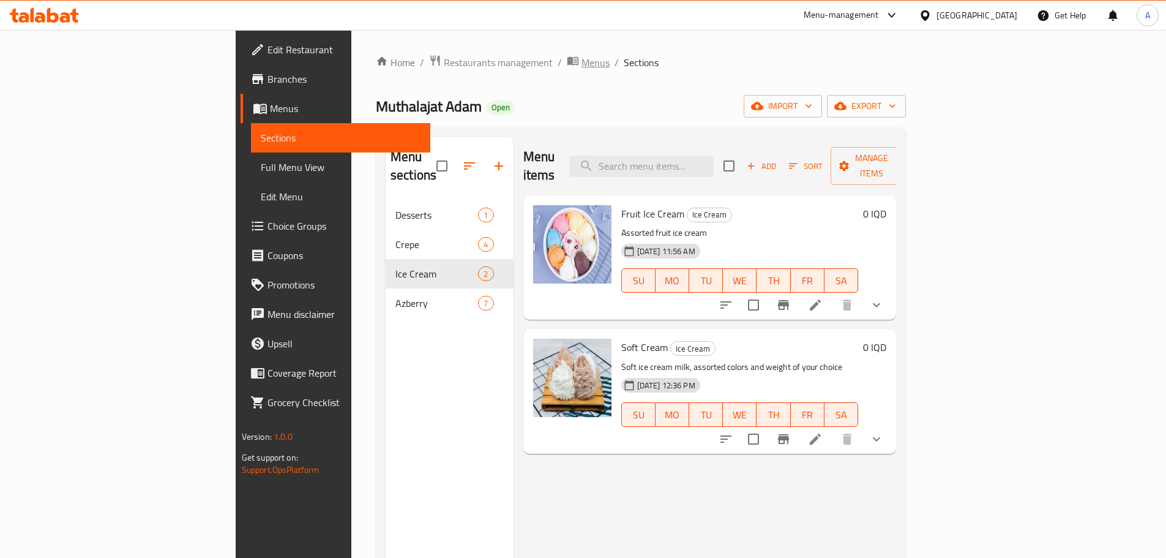
click at [582, 61] on span "Menus" at bounding box center [596, 62] width 28 height 15
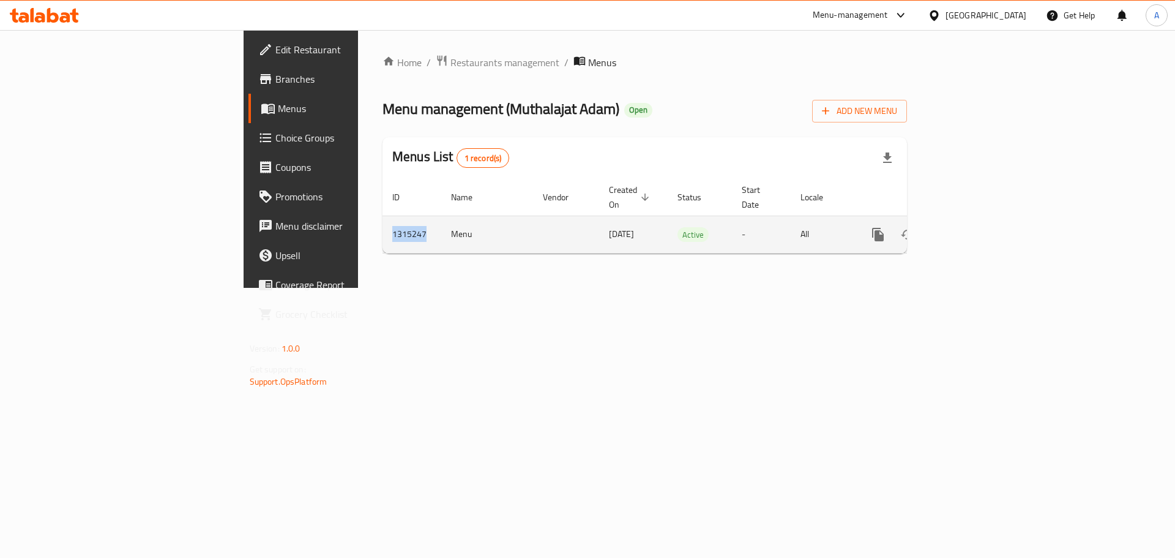
drag, startPoint x: 263, startPoint y: 217, endPoint x: 228, endPoint y: 221, distance: 34.5
click at [383, 221] on td "1315247" at bounding box center [412, 233] width 59 height 37
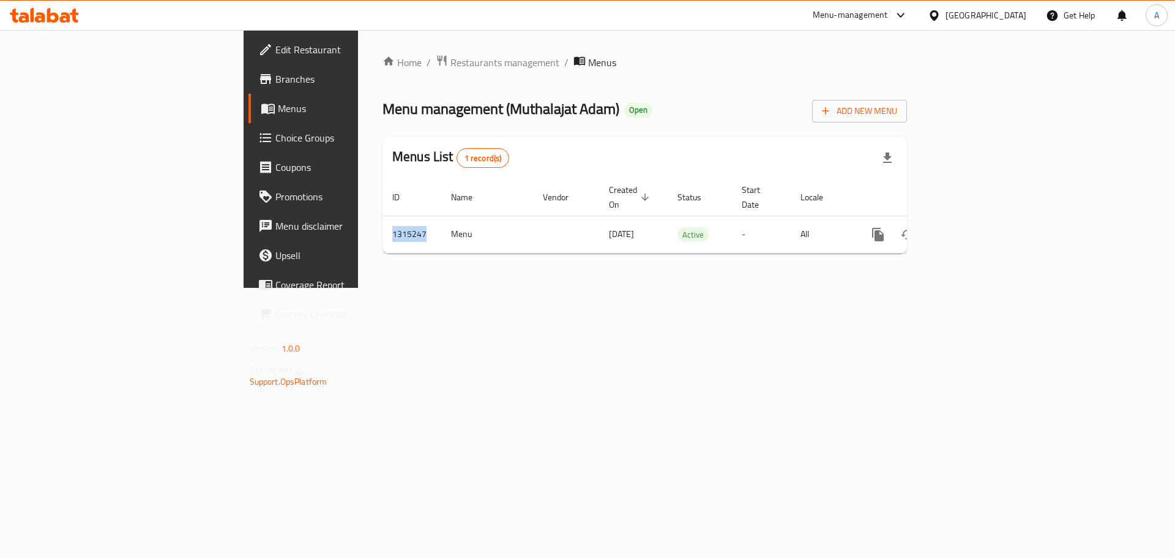
copy td "1315247"
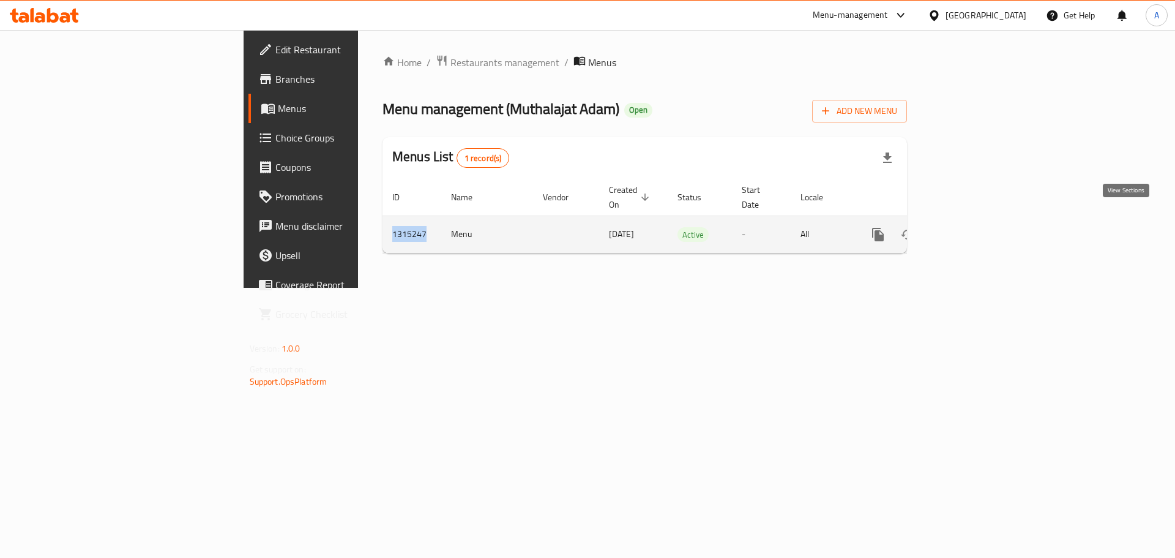
click at [974, 227] on icon "enhanced table" at bounding box center [966, 234] width 15 height 15
